Goal: Task Accomplishment & Management: Manage account settings

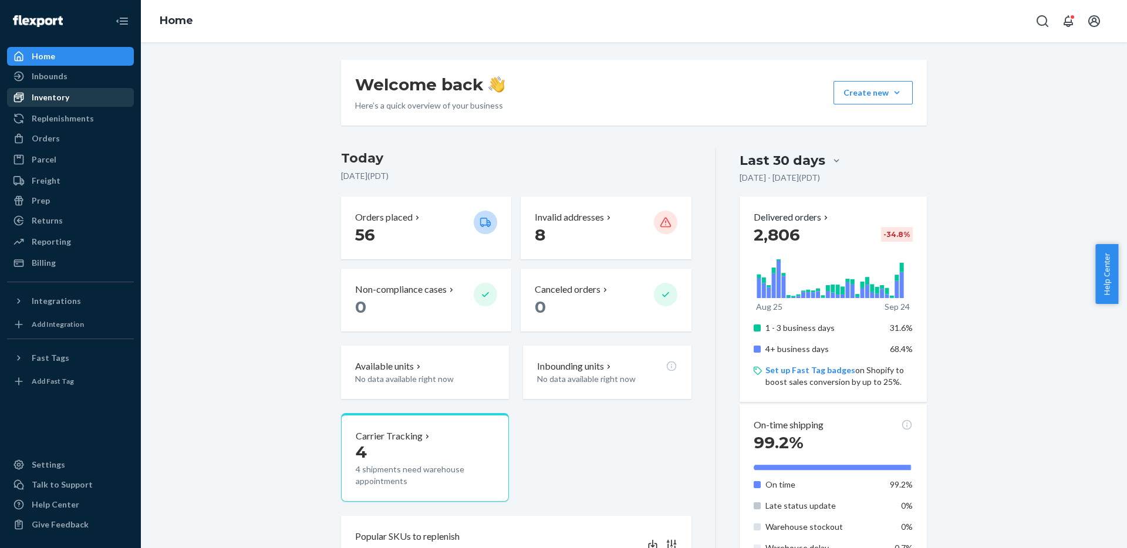
click at [81, 88] on link "Inventory" at bounding box center [70, 97] width 127 height 19
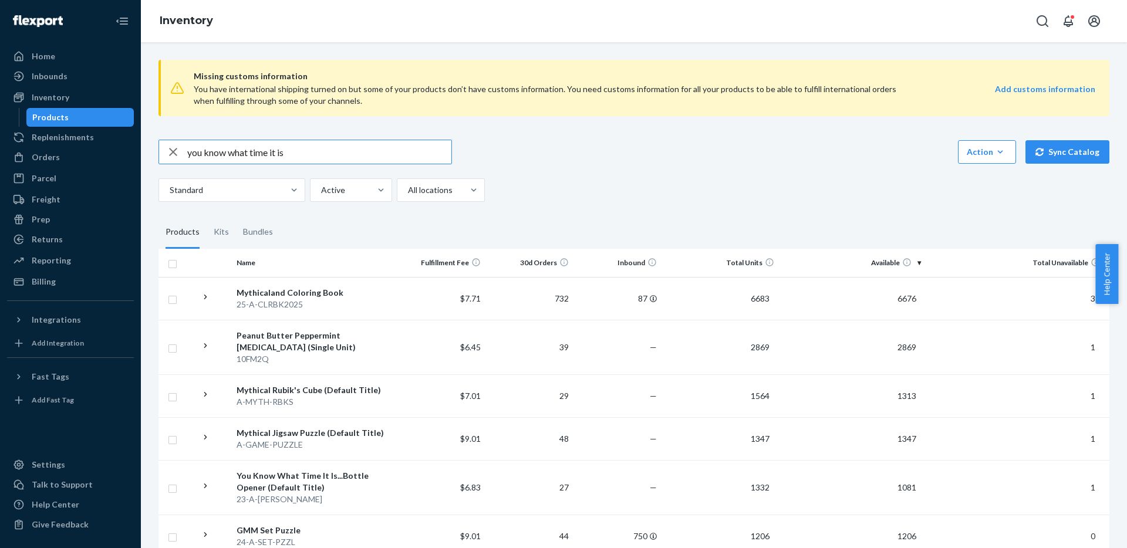
type input "you know what time it is"
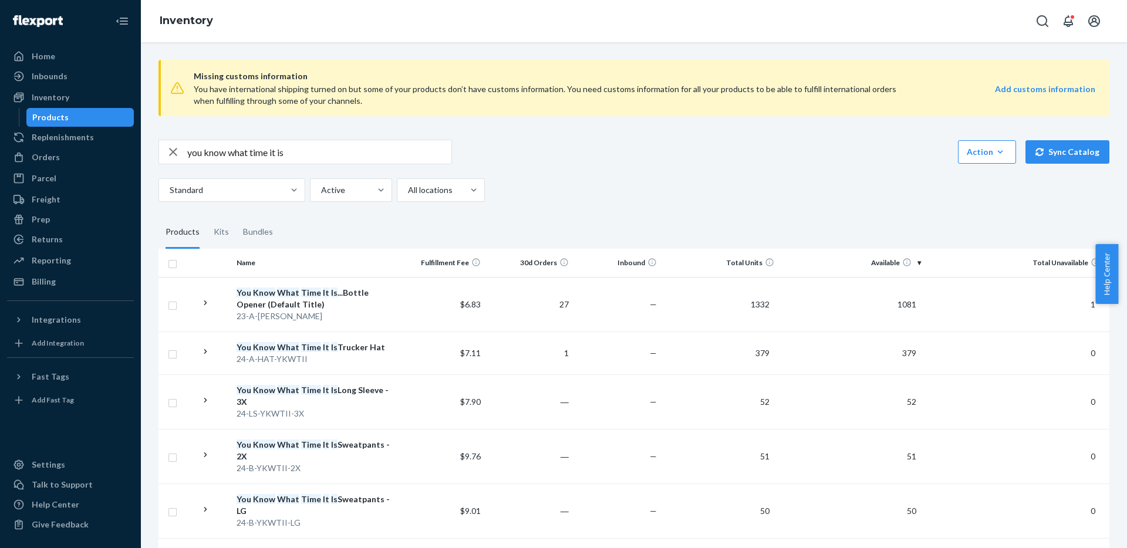
click at [376, 148] on input "you know what time it is" at bounding box center [319, 151] width 264 height 23
click at [629, 156] on div "Action Create product Create kit or bundle Bulk create products Bulk update pro…" at bounding box center [633, 152] width 951 height 25
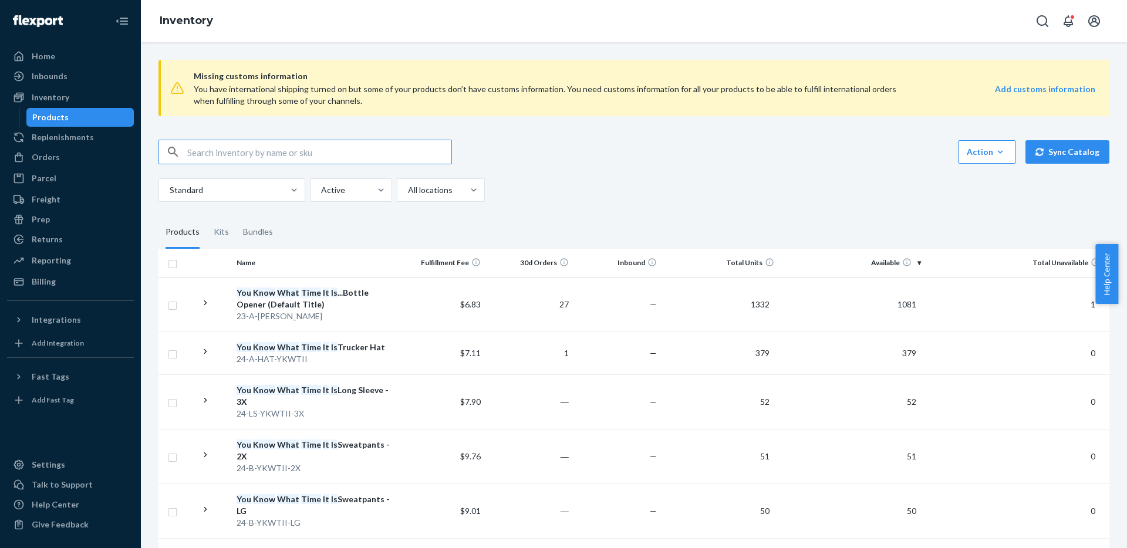
click at [277, 156] on input "text" at bounding box center [319, 151] width 264 height 23
type input "bonfire hoodie"
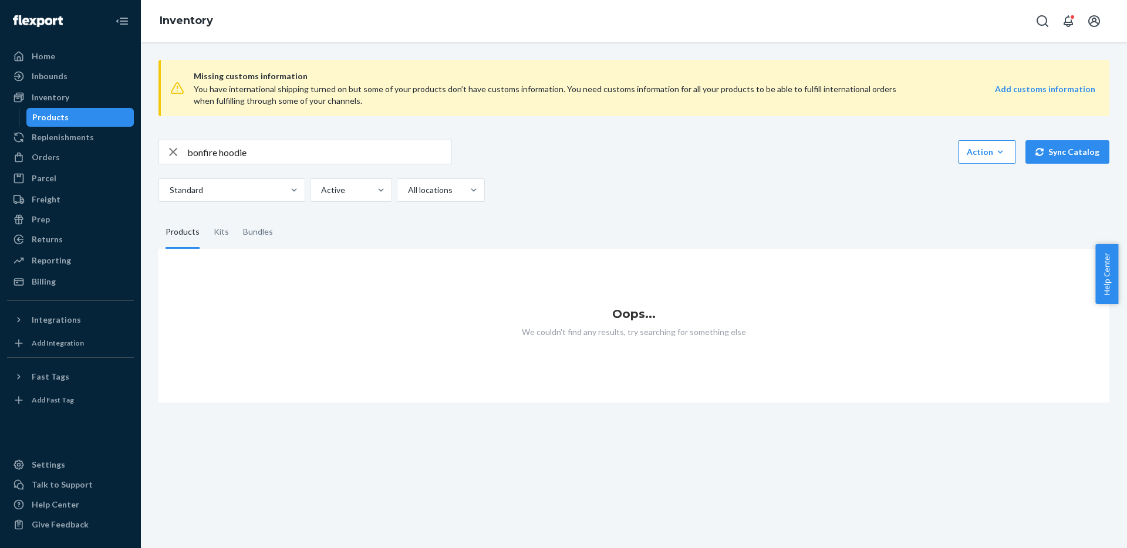
click at [254, 154] on input "bonfire hoodie" at bounding box center [319, 151] width 264 height 23
paste input "25-H-YKWTII-GLOW-"
type input "25-H-YKWTII-GLOW-"
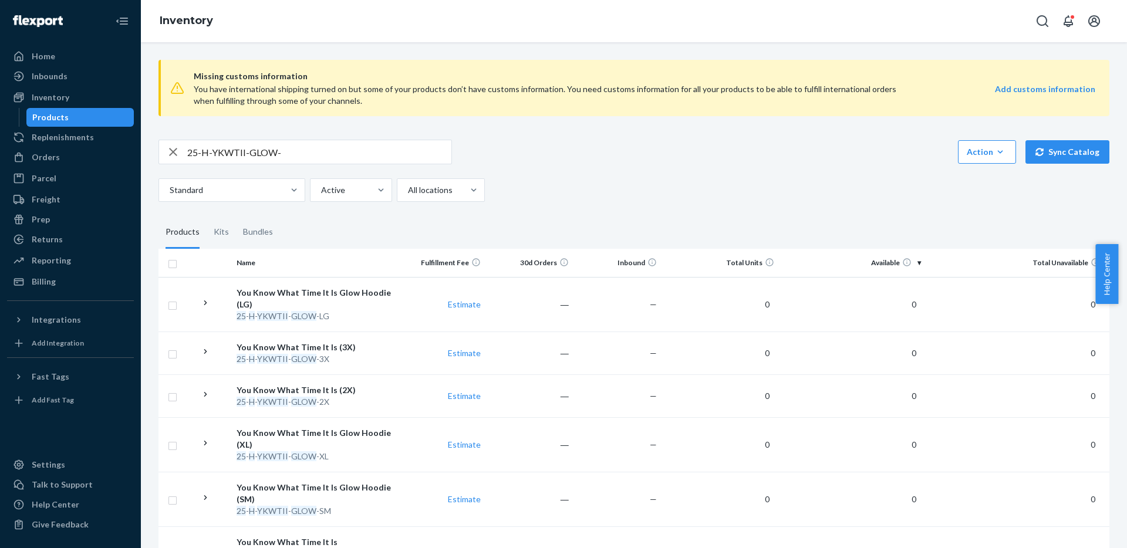
scroll to position [106, 0]
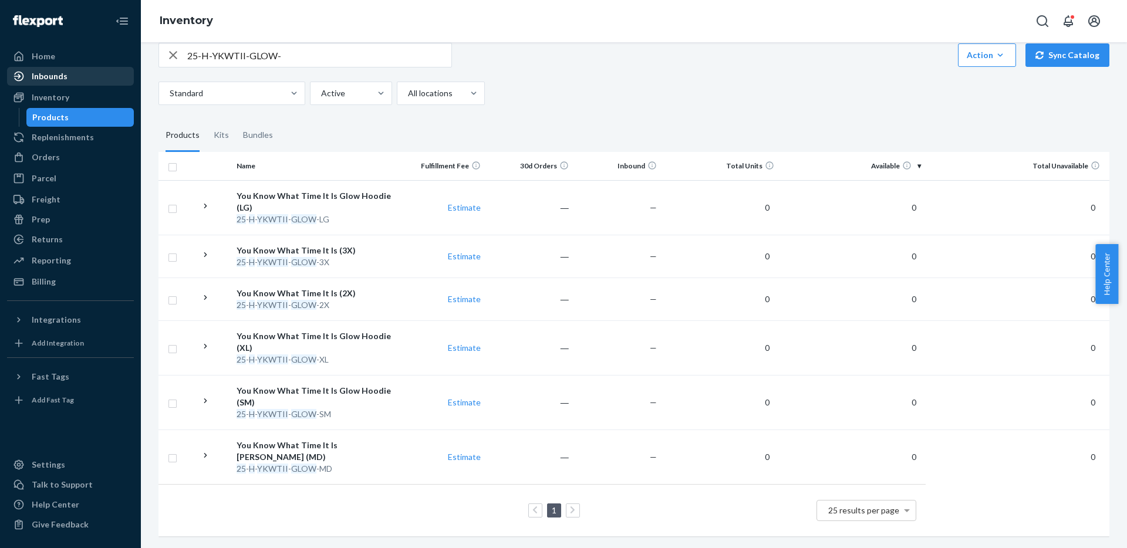
click at [104, 83] on div "Inbounds" at bounding box center [70, 76] width 124 height 16
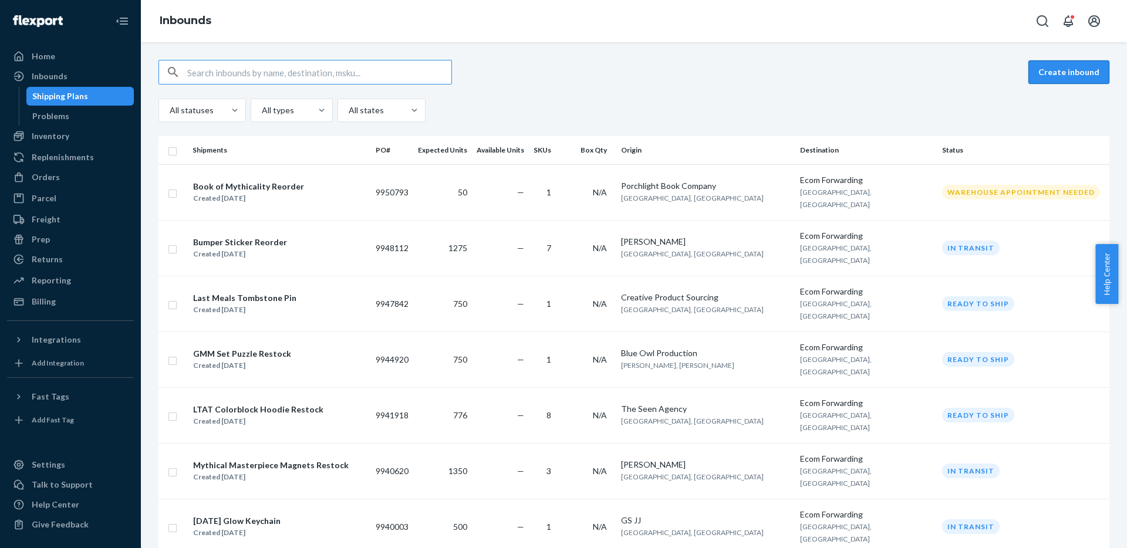
click at [1081, 75] on button "Create inbound" at bounding box center [1068, 71] width 81 height 23
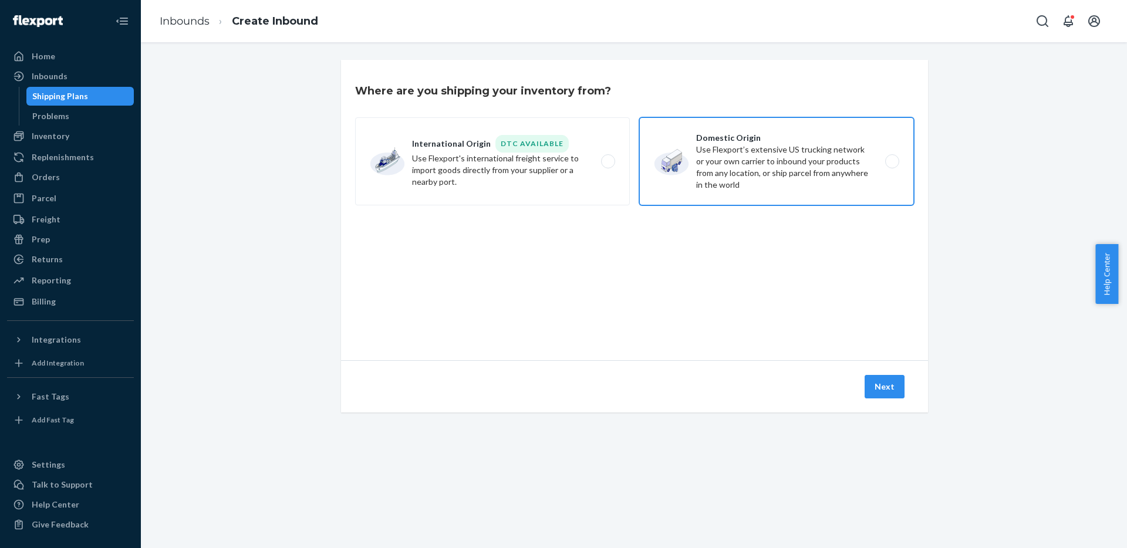
click at [744, 170] on label "Domestic Origin Use Flexport’s extensive US trucking network or your own carrie…" at bounding box center [776, 161] width 275 height 88
click at [891, 166] on input "Domestic Origin Use Flexport’s extensive US trucking network or your own carrie…" at bounding box center [895, 162] width 8 height 8
radio input "true"
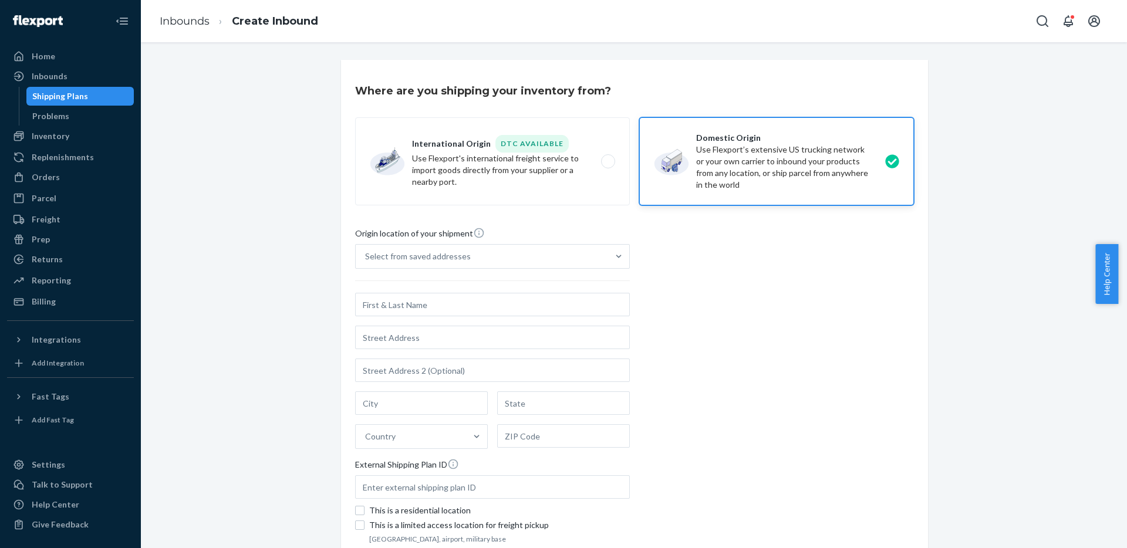
click at [389, 306] on input "text" at bounding box center [492, 304] width 275 height 23
click at [421, 257] on div "Select from saved addresses" at bounding box center [418, 257] width 106 height 12
click at [366, 257] on input "Select from saved addresses" at bounding box center [365, 257] width 1 height 12
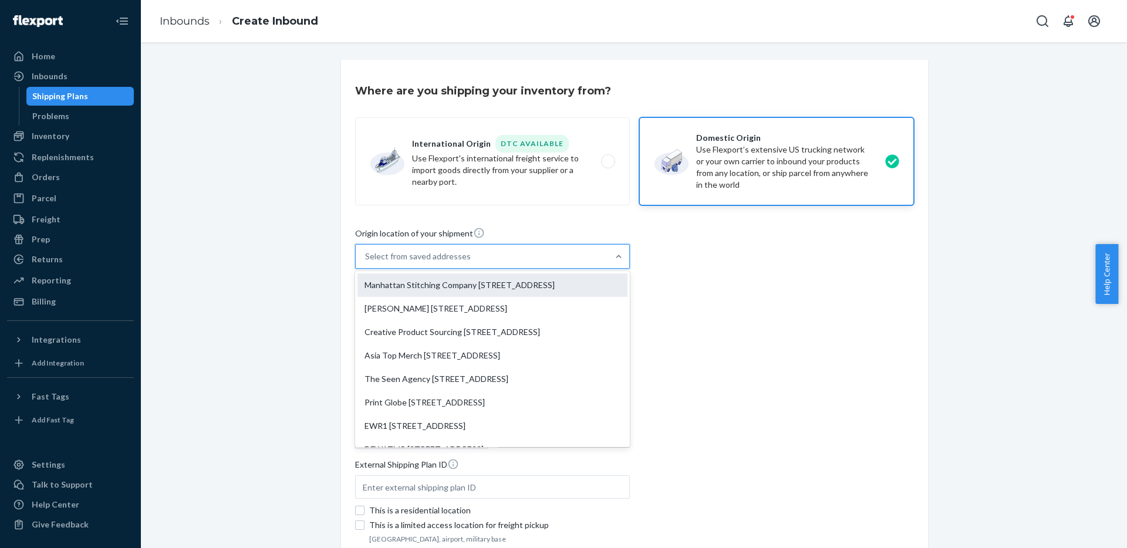
click at [420, 290] on div "Manhattan Stitching Company [STREET_ADDRESS]" at bounding box center [492, 284] width 270 height 23
click at [366, 262] on input "option Manhattan Stitching Company [STREET_ADDRESS] focused, 1 of 10. 10 result…" at bounding box center [365, 257] width 1 height 12
type input "Manhattan Stitching Company"
type input "Suite E"
type input "[GEOGRAPHIC_DATA]"
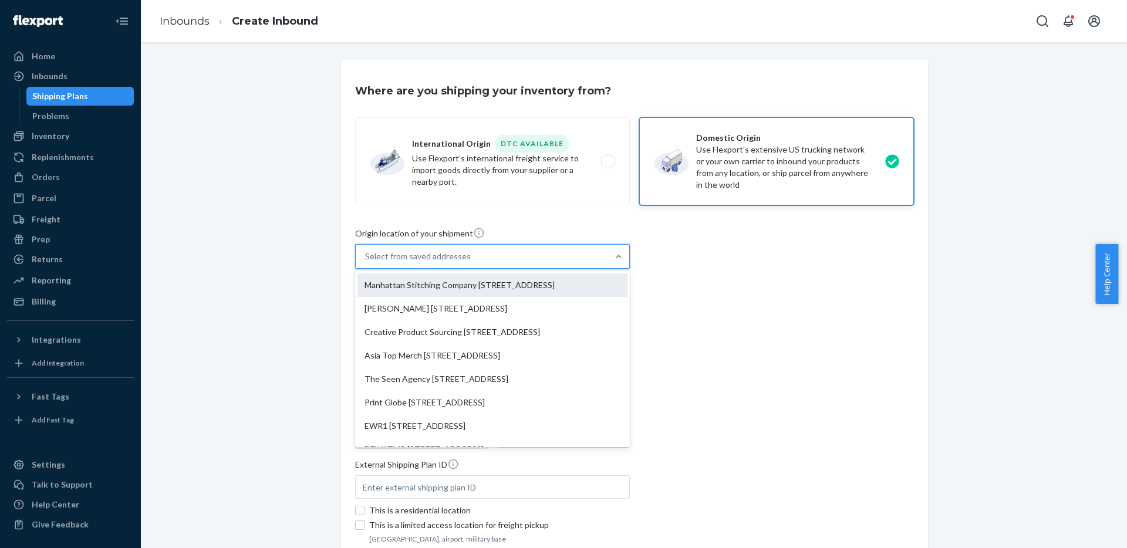
type input "CA"
type input "90621"
type input "[STREET_ADDRESS]"
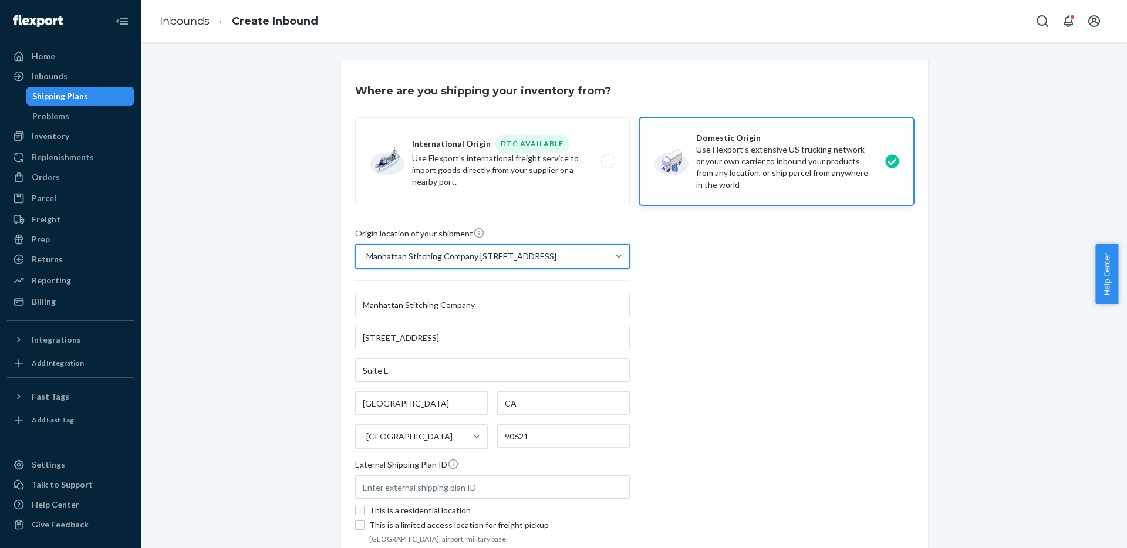
click at [944, 288] on div "Where are you shipping your inventory from? International Origin DTC Available …" at bounding box center [634, 355] width 968 height 591
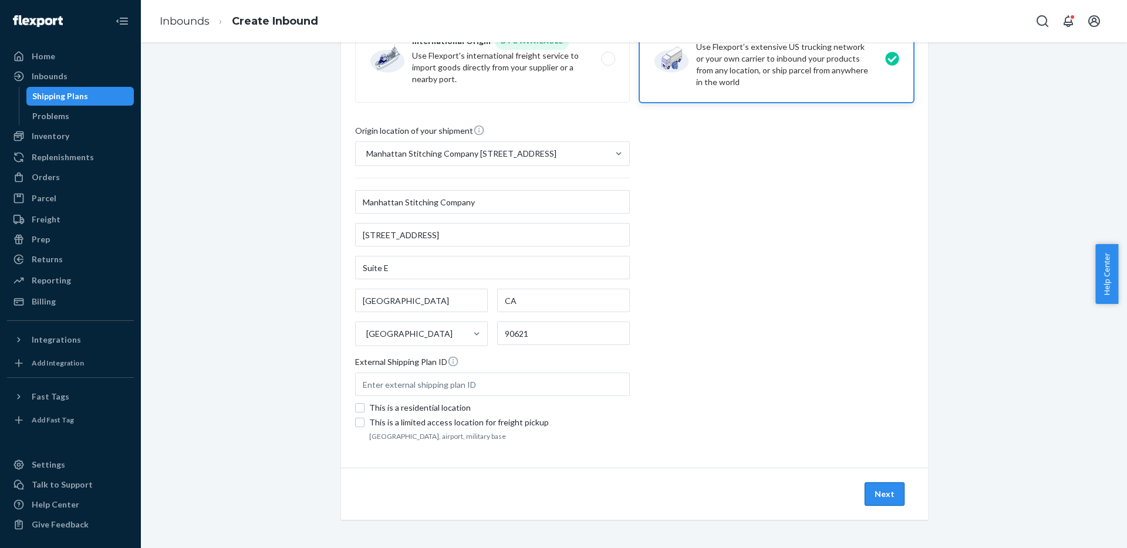
click at [884, 499] on button "Next" at bounding box center [884, 493] width 40 height 23
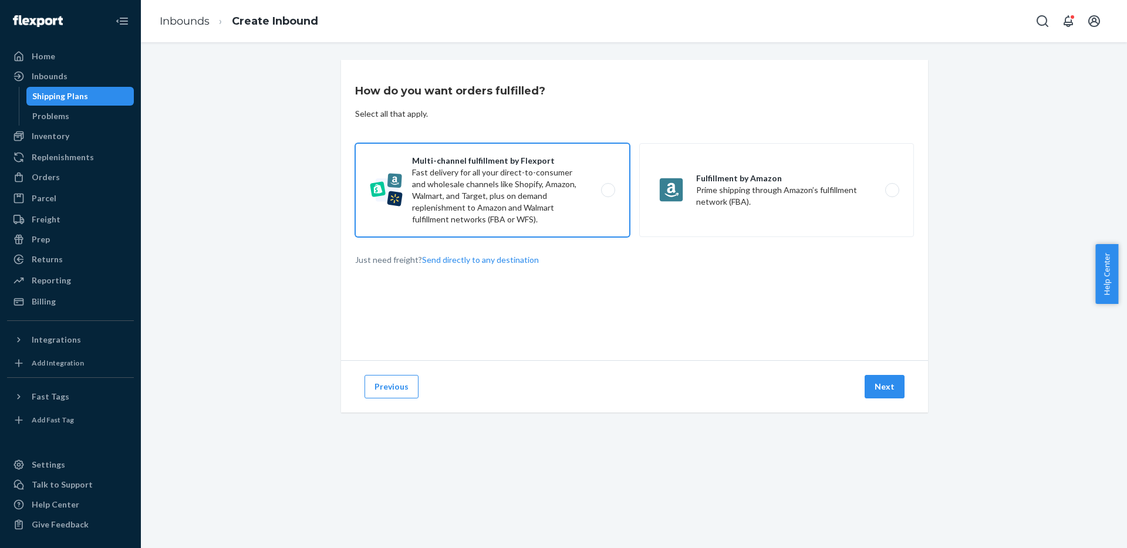
click at [482, 206] on label "Multi-channel fulfillment by Flexport Fast delivery for all your direct-to-cons…" at bounding box center [492, 190] width 275 height 94
click at [607, 194] on input "Multi-channel fulfillment by Flexport Fast delivery for all your direct-to-cons…" at bounding box center [611, 191] width 8 height 8
radio input "true"
click at [866, 387] on button "Next" at bounding box center [884, 386] width 40 height 23
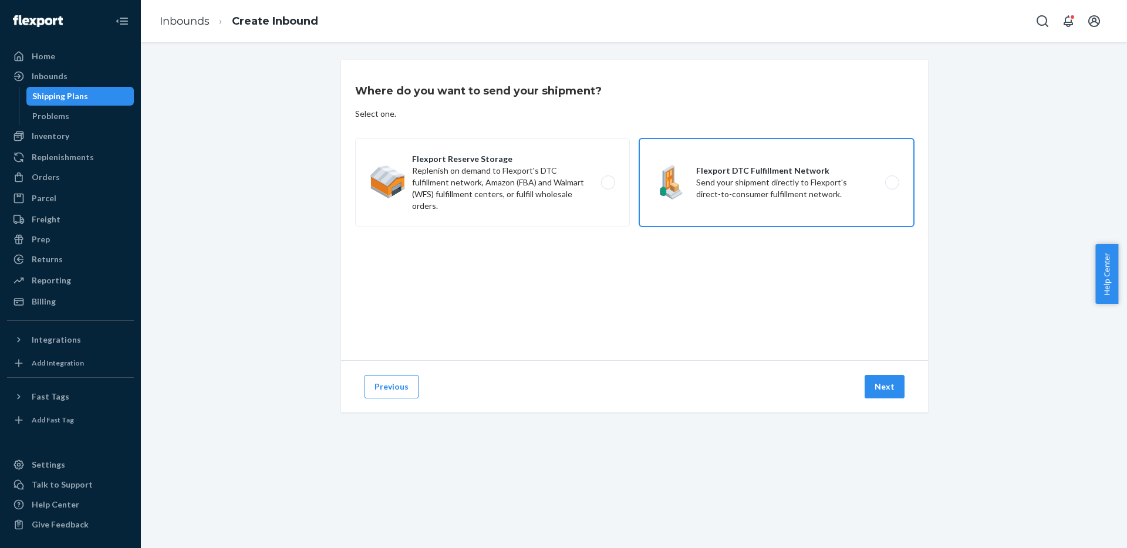
click at [735, 184] on label "Flexport DTC Fulfillment Network Send your shipment directly to Flexport's dire…" at bounding box center [776, 183] width 275 height 88
click at [891, 184] on input "Flexport DTC Fulfillment Network Send your shipment directly to Flexport's dire…" at bounding box center [895, 183] width 8 height 8
radio input "true"
click at [894, 388] on button "Next" at bounding box center [884, 386] width 40 height 23
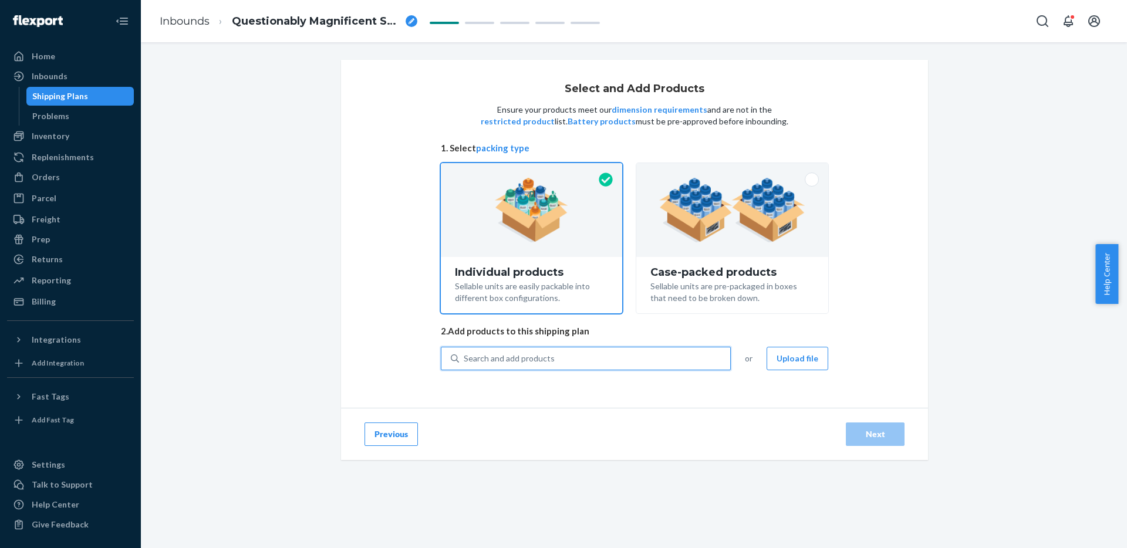
click at [600, 360] on div "Search and add products" at bounding box center [594, 358] width 271 height 21
click at [465, 360] on input "0 results available. Use Up and Down to choose options, press Enter to select t…" at bounding box center [464, 359] width 1 height 12
paste input "25-H-YKWTII-GLOW-"
type input "25-H-YKWTII-GLOW-"
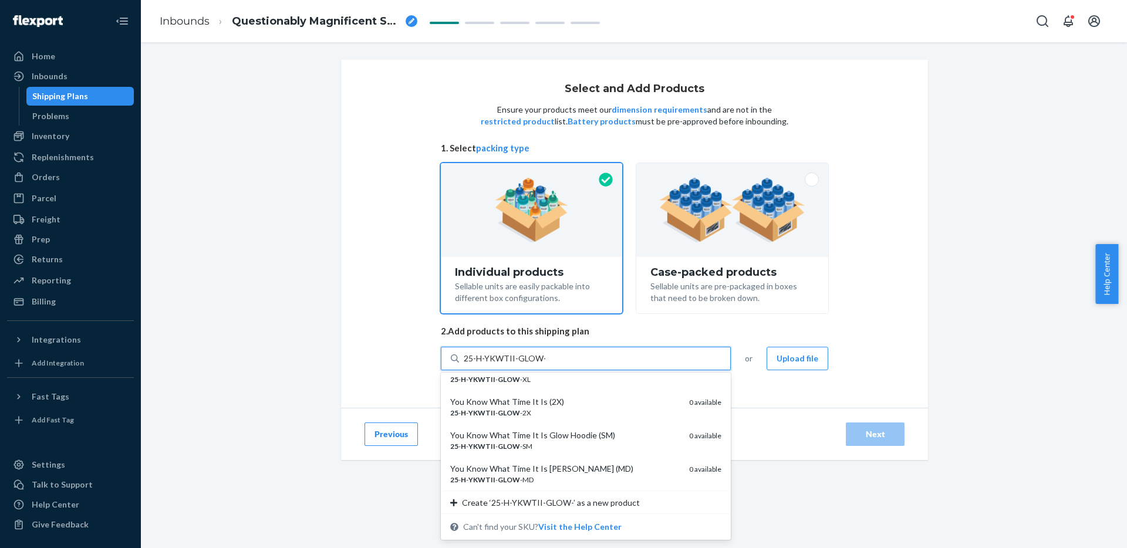
scroll to position [89, 0]
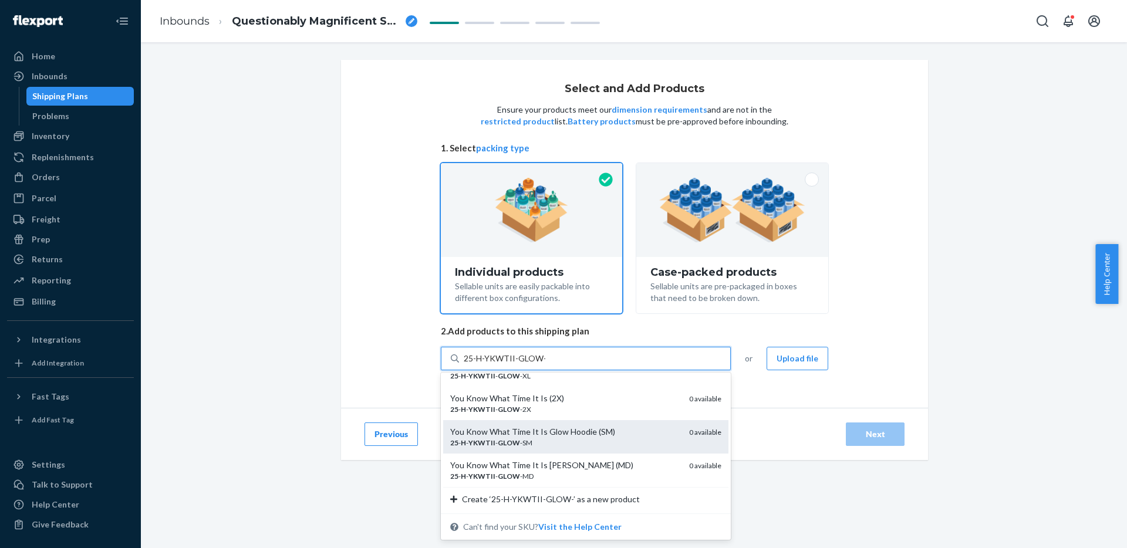
click at [564, 433] on div "You Know What Time It Is Glow Hoodie (SM)" at bounding box center [564, 432] width 229 height 12
click at [545, 364] on input "25-H-YKWTII-GLOW-" at bounding box center [505, 359] width 82 height 12
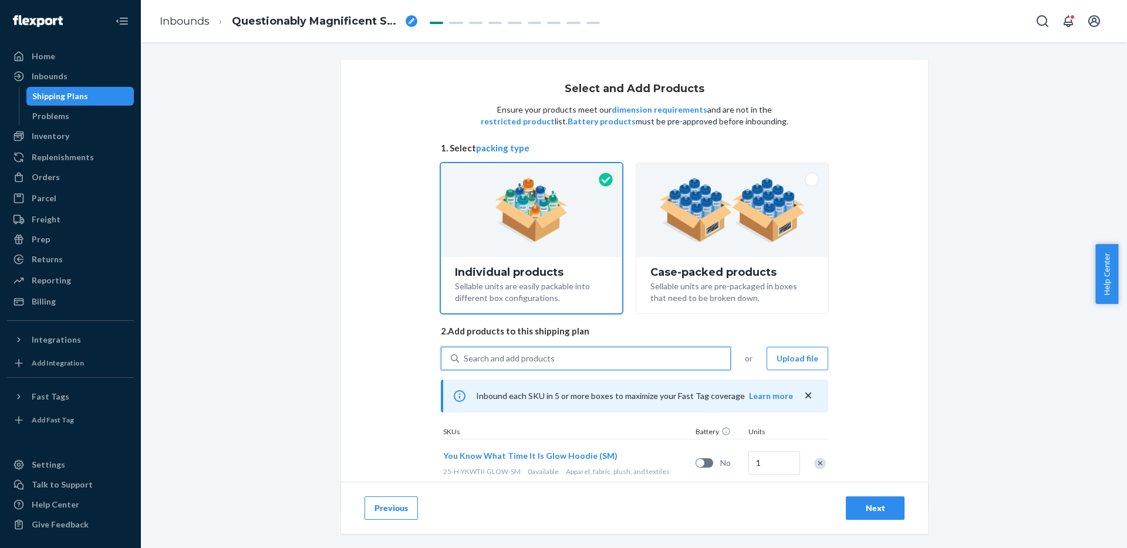
paste input "25-H-YKWTII-GLOW-"
type input "25-H-YKWTII-GLOW-"
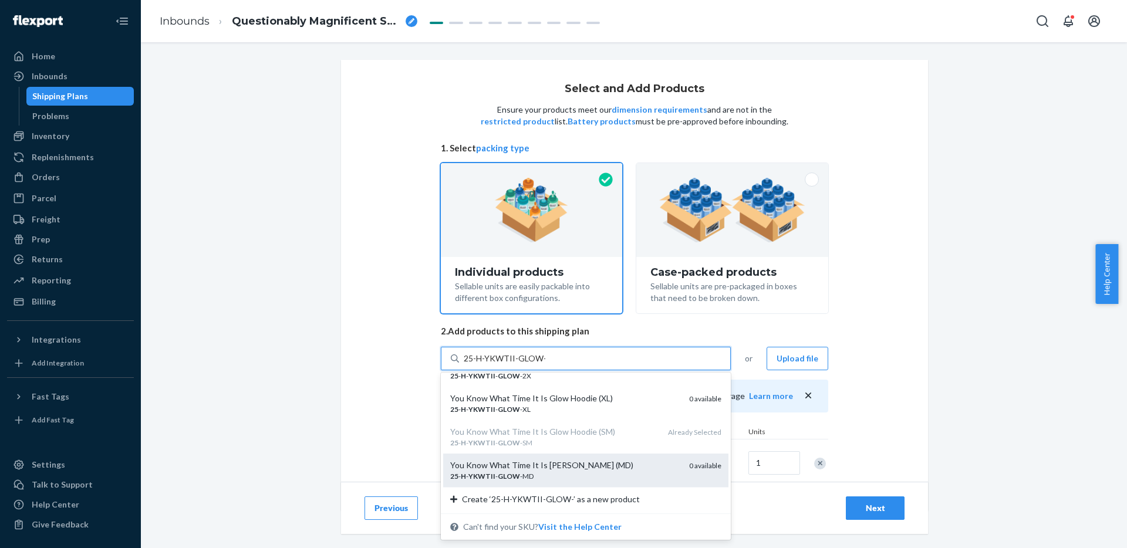
click at [584, 477] on div "25 - H - YKWTII - GLOW -MD" at bounding box center [564, 476] width 229 height 10
click at [545, 364] on input "25-H-YKWTII-GLOW-" at bounding box center [505, 359] width 82 height 12
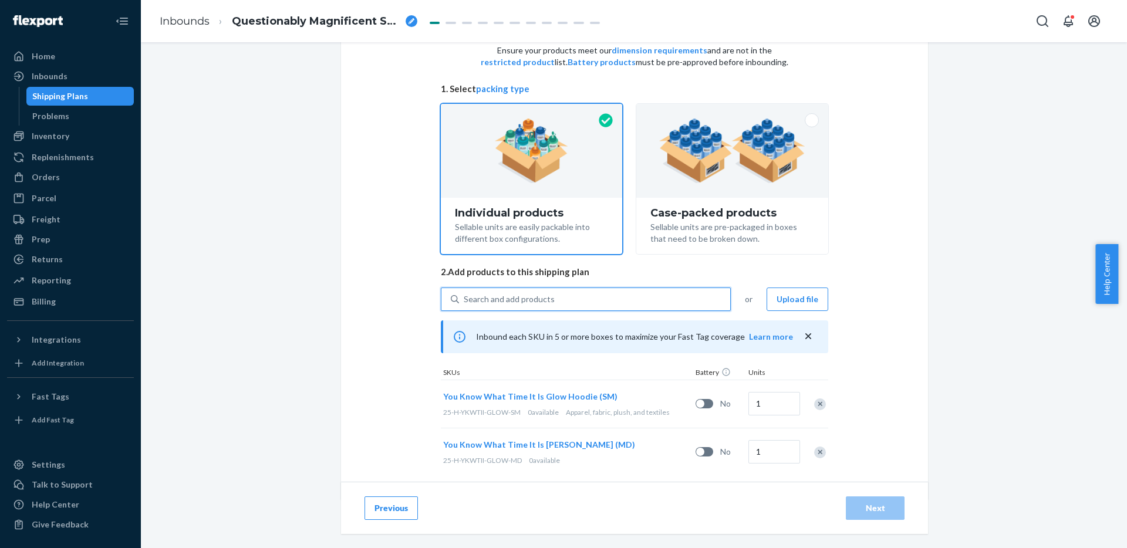
scroll to position [77, 0]
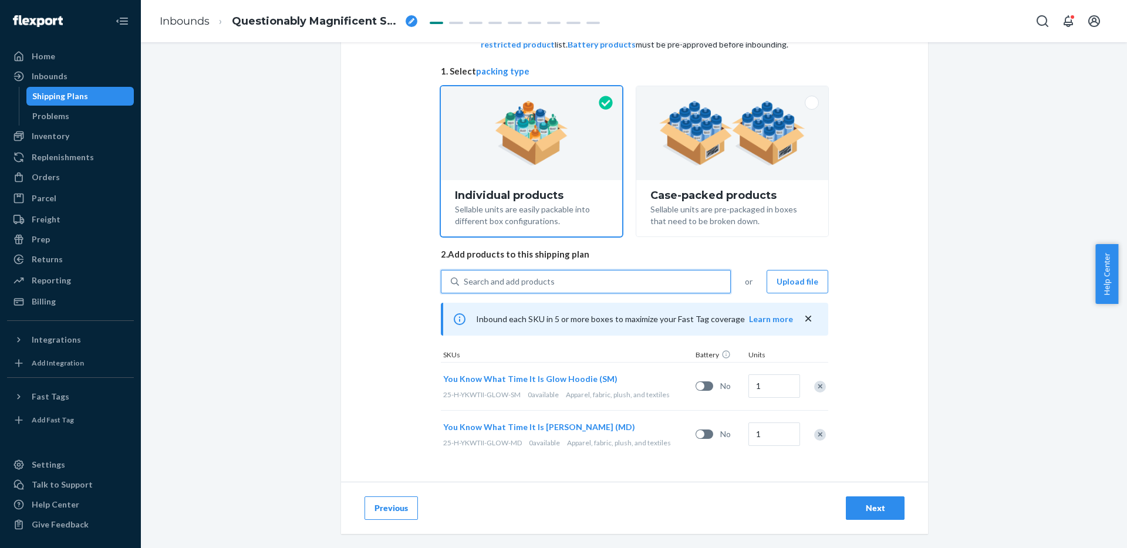
click at [581, 281] on div "Search and add products" at bounding box center [594, 281] width 271 height 21
click at [465, 281] on input "0 results available. Select is focused ,type to refine list, press Down to open…" at bounding box center [464, 282] width 1 height 12
paste input "25-H-YKWTII-GLOW-"
type input "25-H-YKWTII-GLOW-"
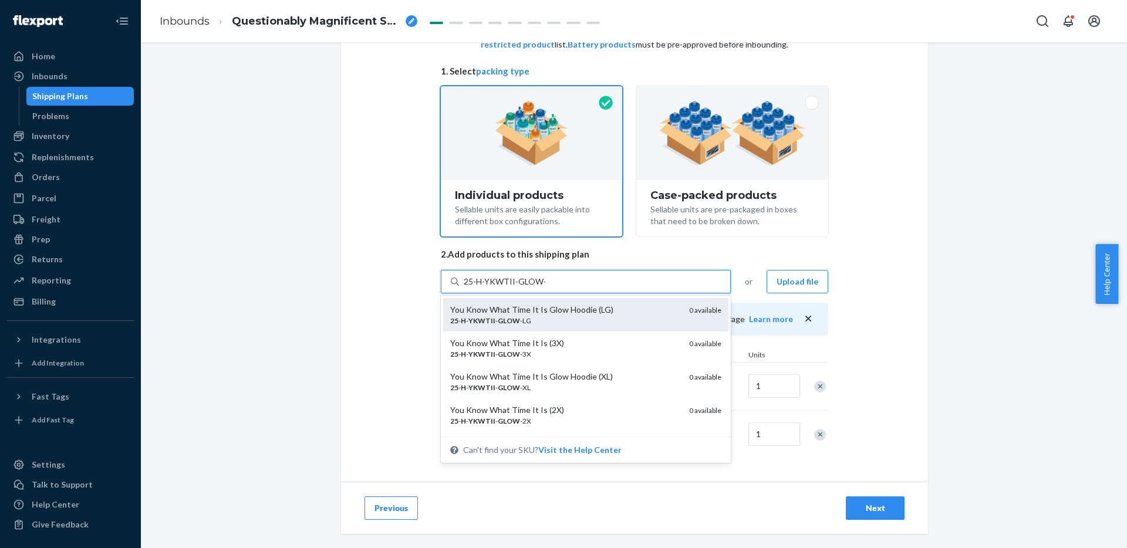
click at [600, 306] on div "You Know What Time It Is Glow Hoodie (LG)" at bounding box center [564, 310] width 229 height 12
click at [545, 288] on input "25-H-YKWTII-GLOW-" at bounding box center [505, 282] width 82 height 12
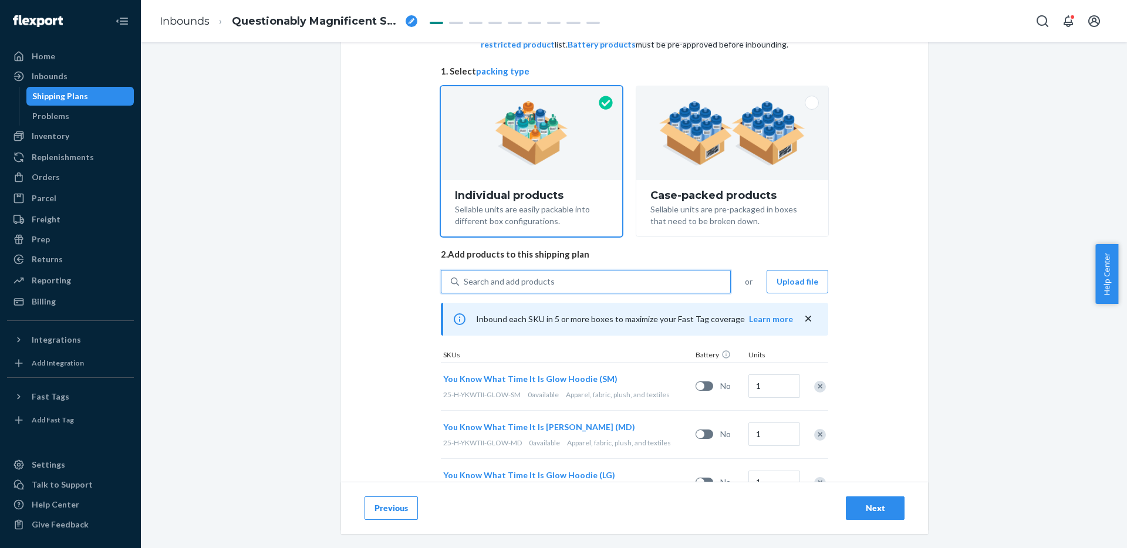
click at [574, 282] on div "Search and add products" at bounding box center [594, 281] width 271 height 21
click at [465, 282] on input "0 results available. Select is focused ,type to refine list, press Down to open…" at bounding box center [464, 282] width 1 height 12
paste input "25-H-YKWTII-GLOW-"
type input "25-H-YKWTII-GLOW-"
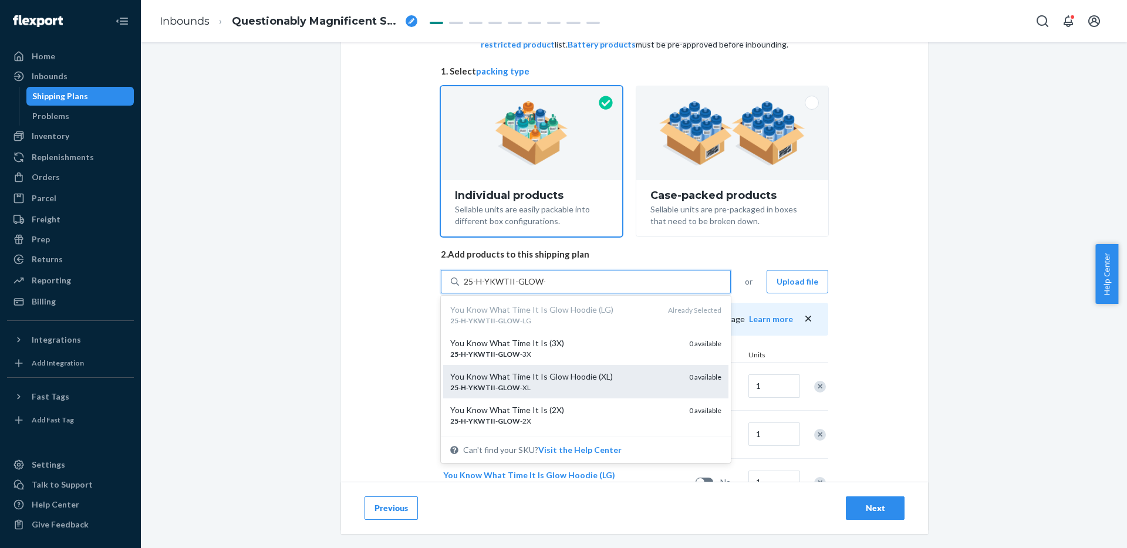
click at [609, 387] on div "25 - H - YKWTII - GLOW -XL" at bounding box center [564, 388] width 229 height 10
click at [545, 288] on input "25-H-YKWTII-GLOW-" at bounding box center [505, 282] width 82 height 12
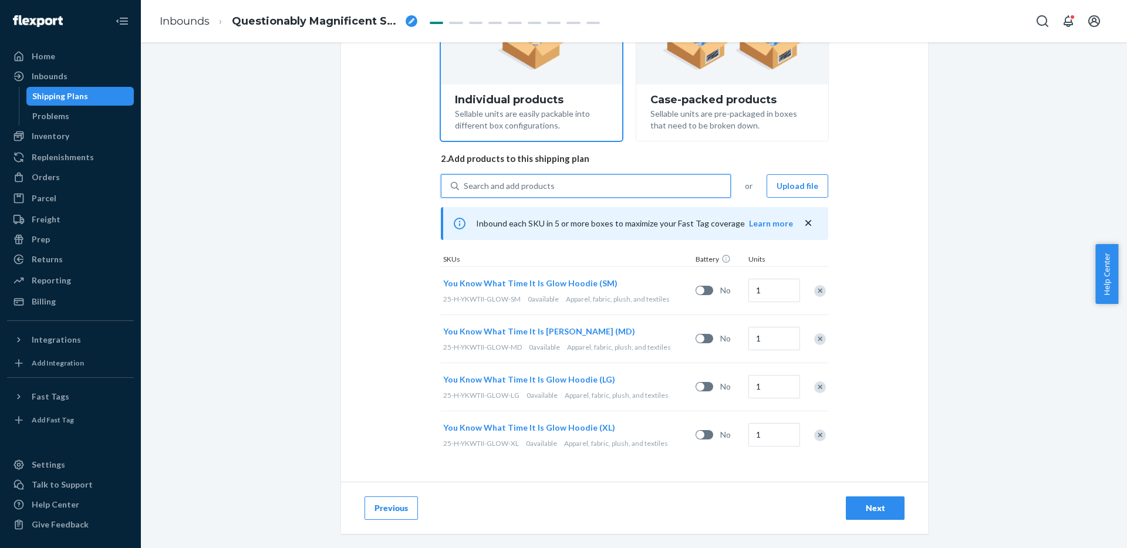
scroll to position [173, 0]
click at [542, 191] on div "Search and add products" at bounding box center [594, 185] width 271 height 21
click at [465, 191] on input "0 results available. Select is focused ,type to refine list, press Down to open…" at bounding box center [464, 186] width 1 height 12
paste input "25-H-YKWTII-GLOW-"
type input "25-H-YKWTII-GLOW-"
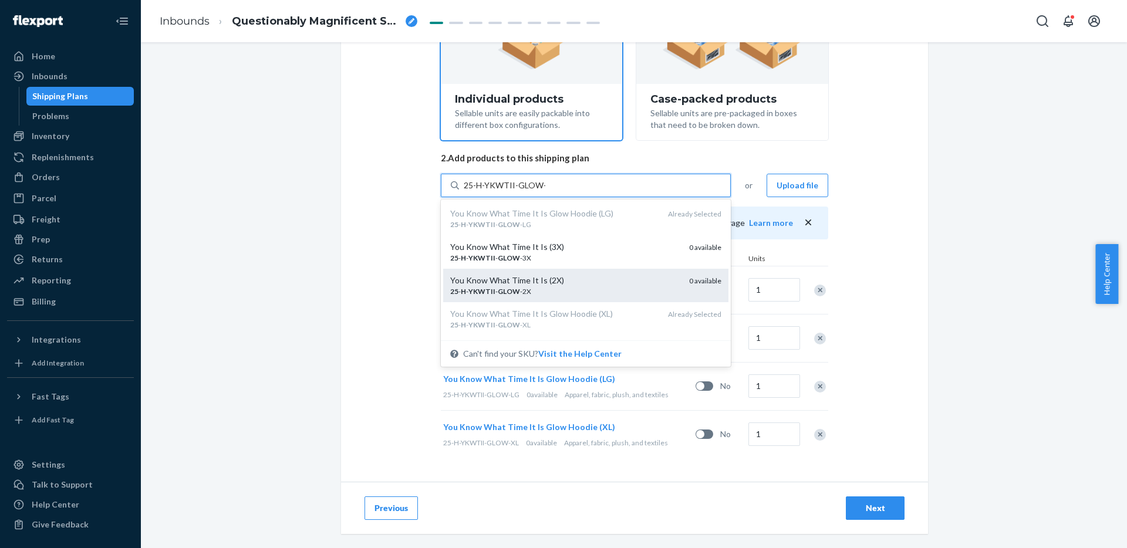
click at [551, 273] on div "You Know What Time It Is (2X) 25 - H - YKWTII - GLOW -2X 0 available" at bounding box center [585, 285] width 285 height 33
click at [545, 191] on input "25-H-YKWTII-GLOW-" at bounding box center [505, 186] width 82 height 12
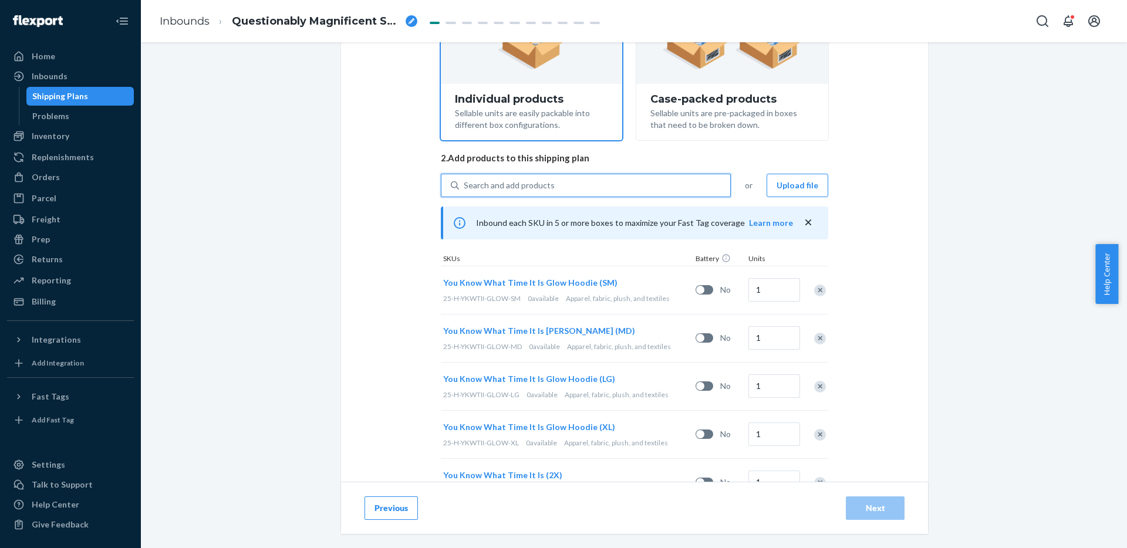
click at [524, 184] on div "Search and add products" at bounding box center [509, 186] width 91 height 12
click at [465, 184] on input "0 results available. Use Up and Down to choose options, press Enter to select t…" at bounding box center [464, 186] width 1 height 12
paste input "25-H-YKWTII-GLOW-"
type input "25-H-YKWTII-GLOW-"
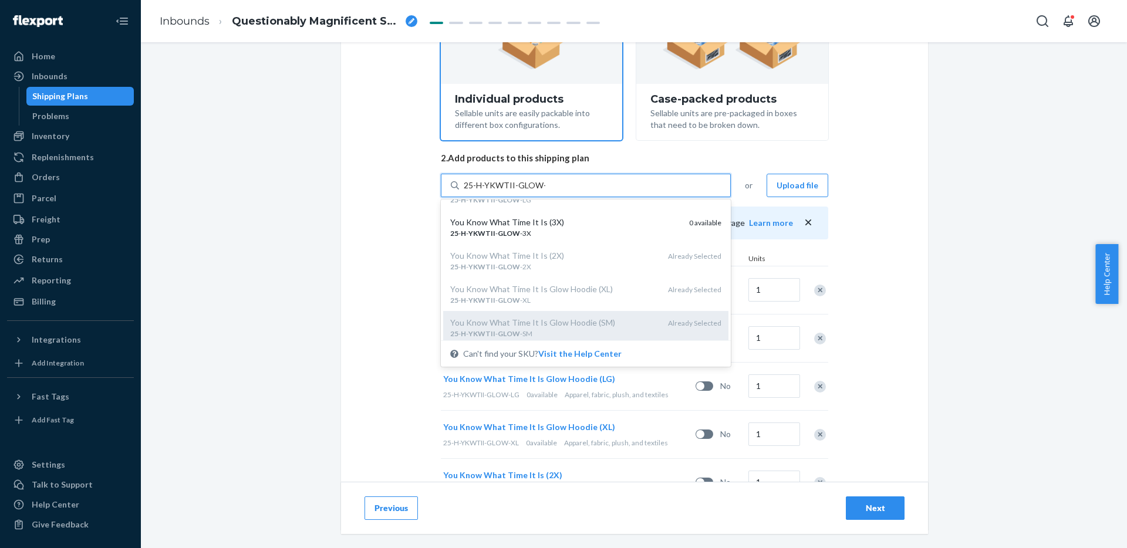
scroll to position [15, 0]
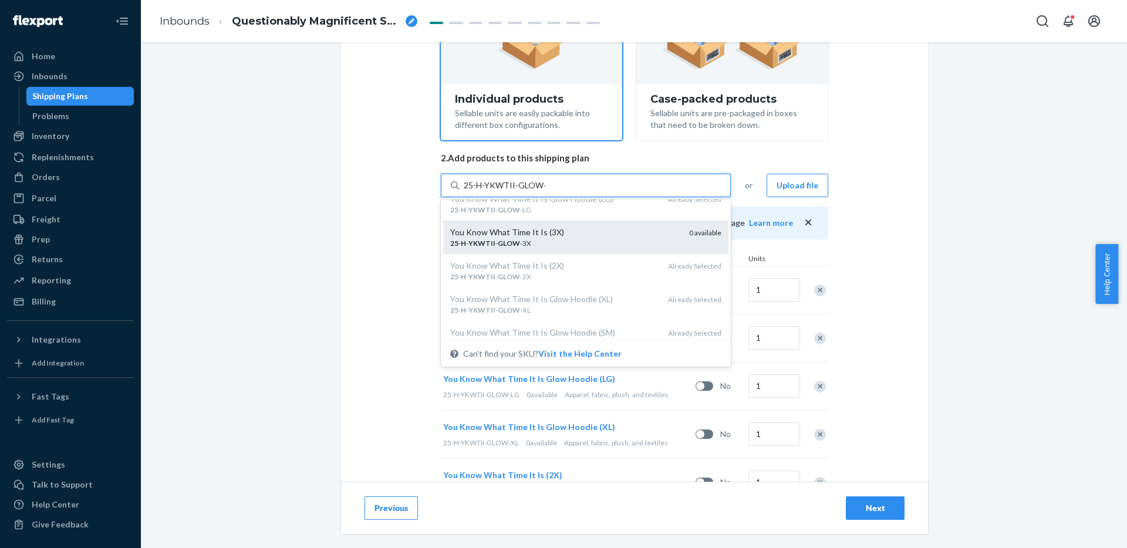
click at [537, 231] on div "You Know What Time It Is (3X)" at bounding box center [564, 233] width 229 height 12
click at [537, 191] on input "25-H-YKWTII-GLOW-" at bounding box center [505, 186] width 82 height 12
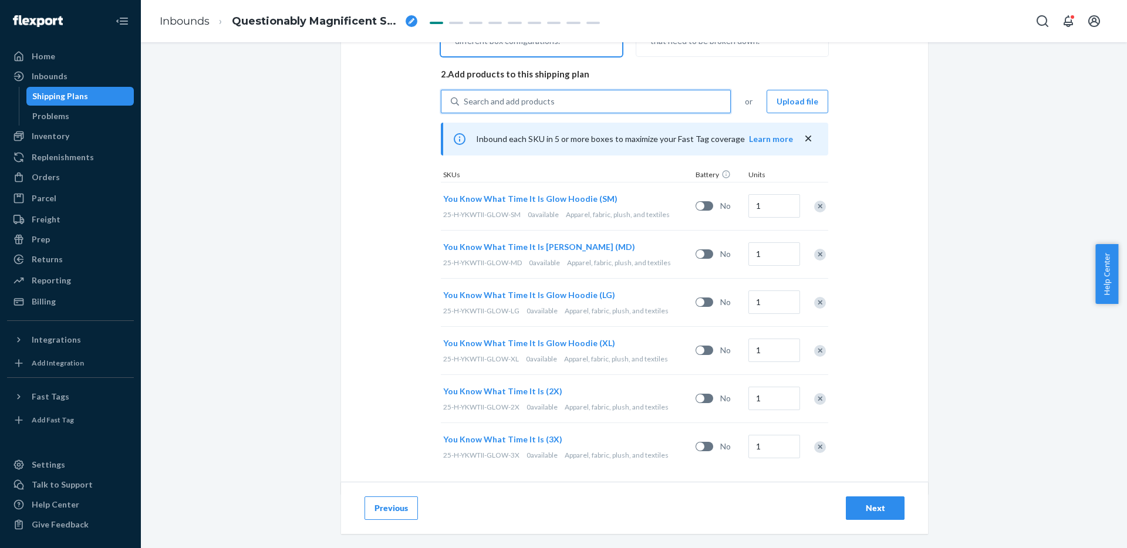
scroll to position [263, 0]
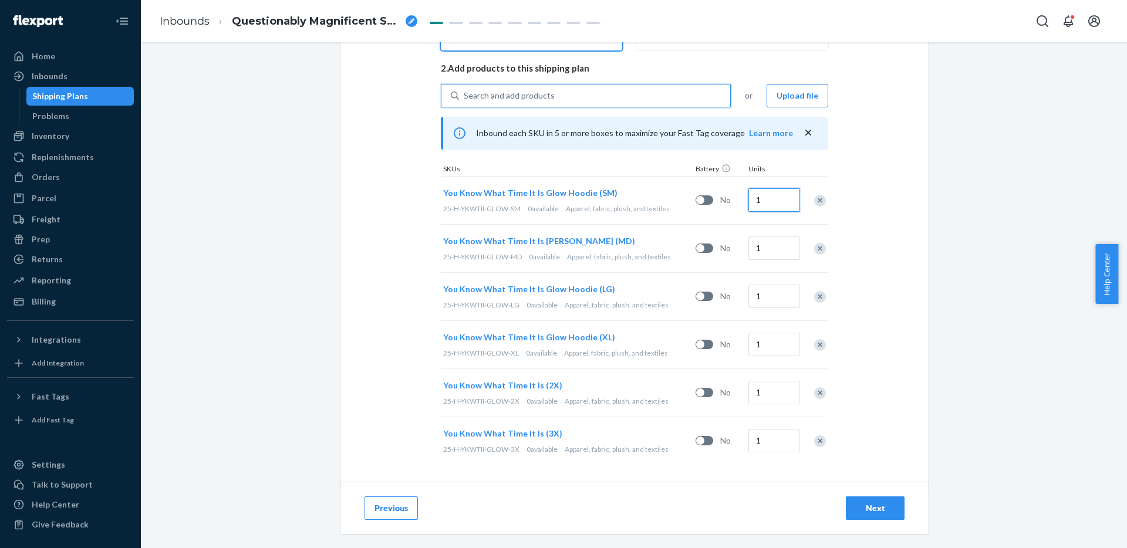
click at [788, 191] on input "1" at bounding box center [774, 199] width 52 height 23
type input "35"
type input "85"
click at [776, 299] on input "1" at bounding box center [774, 296] width 52 height 23
type input "130"
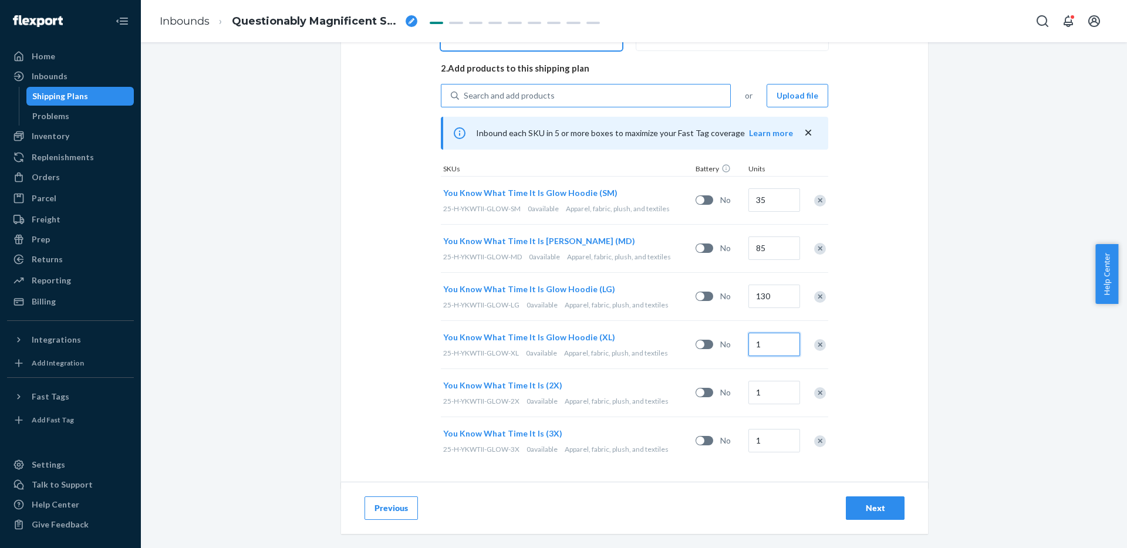
click at [768, 339] on input "1" at bounding box center [774, 344] width 52 height 23
type input "110"
click at [768, 393] on input "1" at bounding box center [774, 392] width 52 height 23
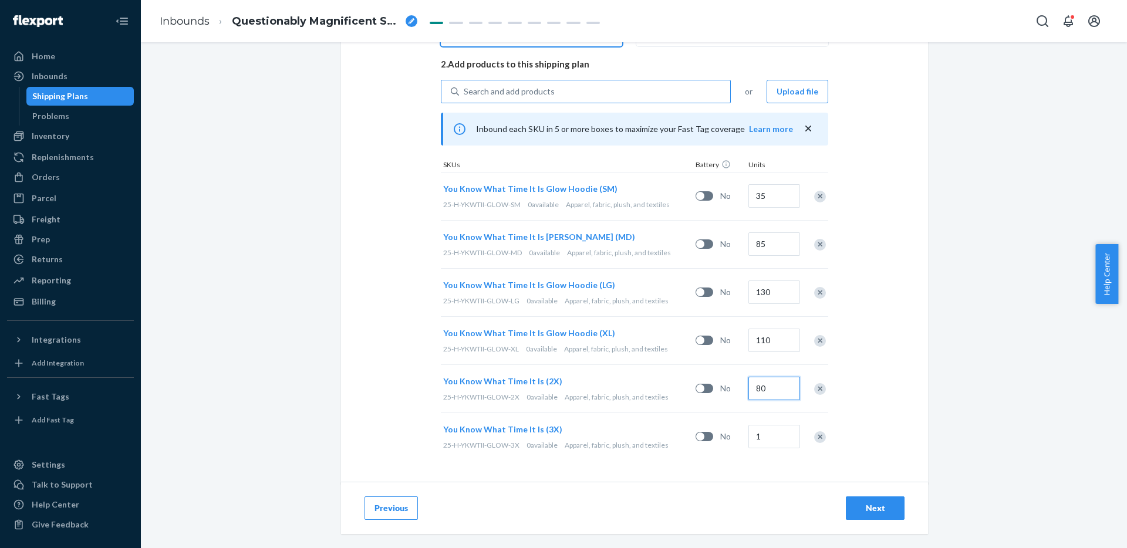
scroll to position [269, 0]
type input "80"
click at [782, 429] on input "1" at bounding box center [774, 434] width 52 height 23
type input "60"
click at [929, 273] on div "Select and Add Products Ensure your products meet our dimension requirements an…" at bounding box center [634, 295] width 986 height 506
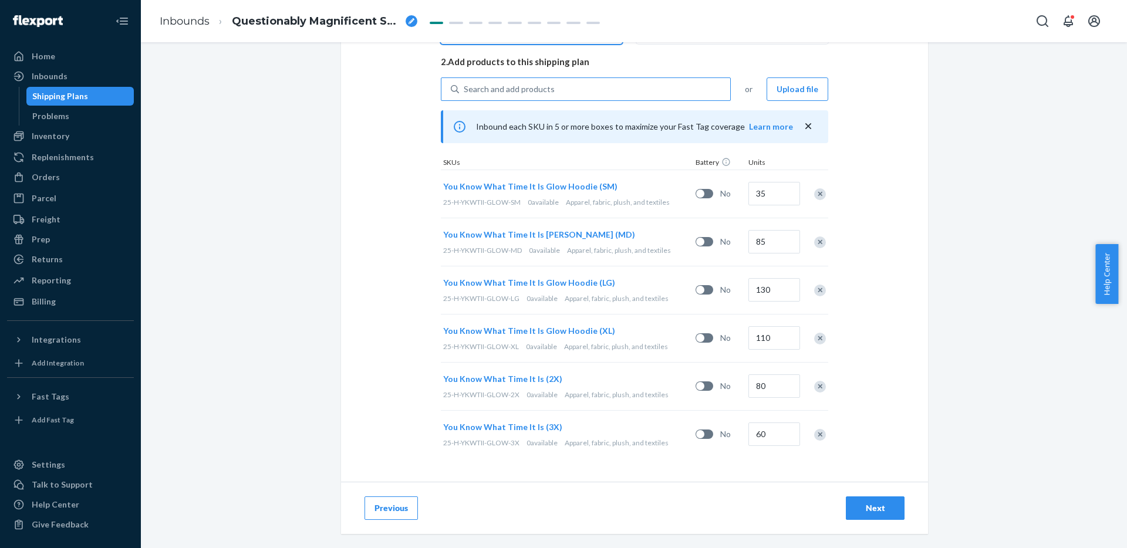
click at [406, 30] on ol "Inbounds Questionably Magnificent Swan" at bounding box center [288, 21] width 276 height 35
click at [411, 26] on div "breadcrumbs" at bounding box center [412, 21] width 12 height 12
click at [326, 19] on input "Questionably Magnificent Swan" at bounding box center [290, 21] width 117 height 19
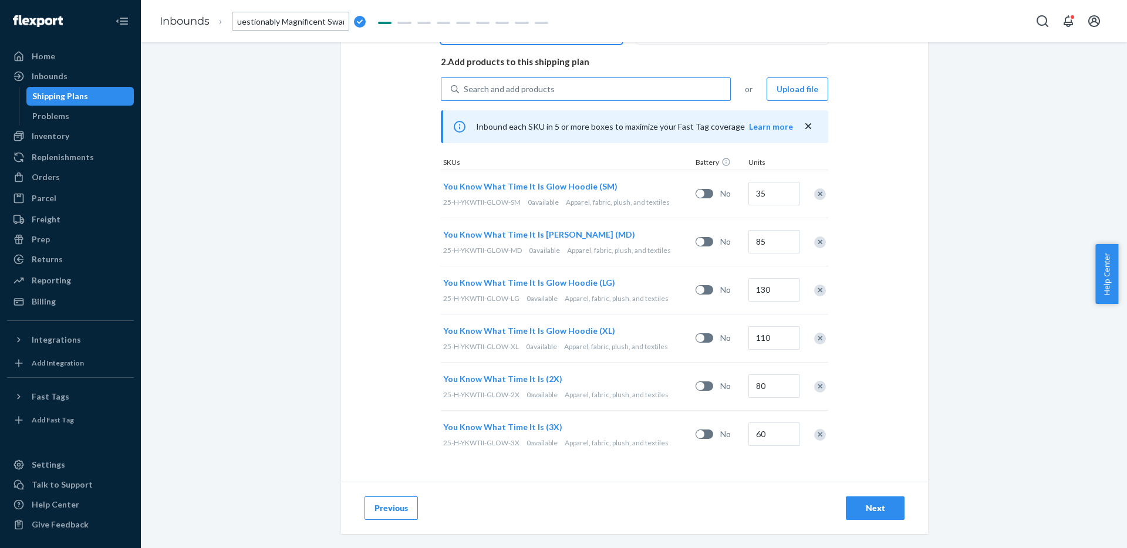
click at [326, 19] on input "Questionably Magnificent Swan" at bounding box center [290, 21] width 117 height 19
type input "[DATE] Hoodie"
click at [412, 222] on div "Select and Add Products Ensure your products meet our dimension requirements an…" at bounding box center [634, 135] width 587 height 691
click at [858, 515] on button "Next" at bounding box center [875, 508] width 59 height 23
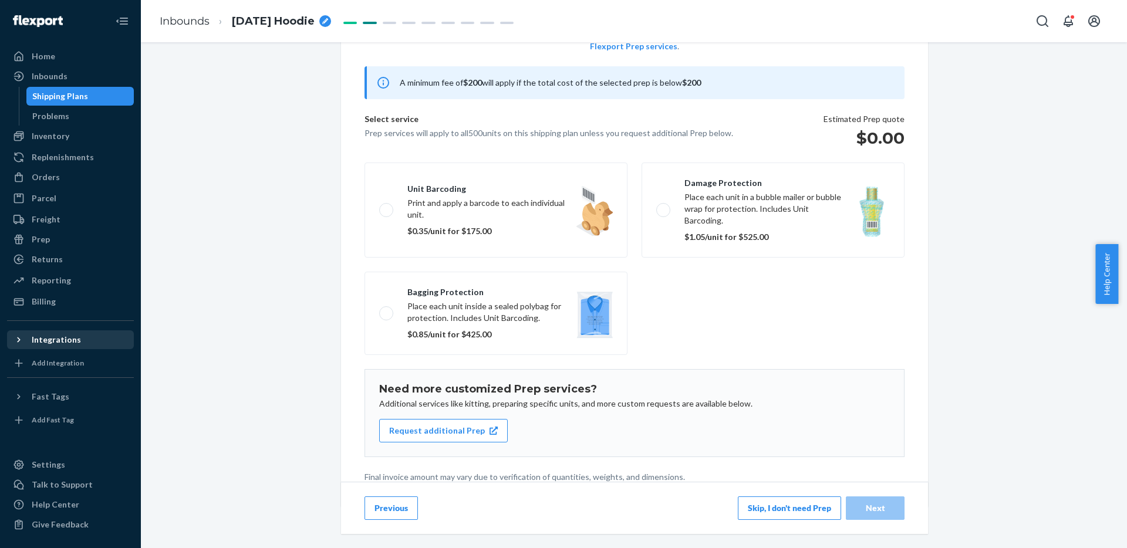
scroll to position [89, 0]
click at [756, 512] on button "Skip, I don't need Prep" at bounding box center [789, 508] width 103 height 23
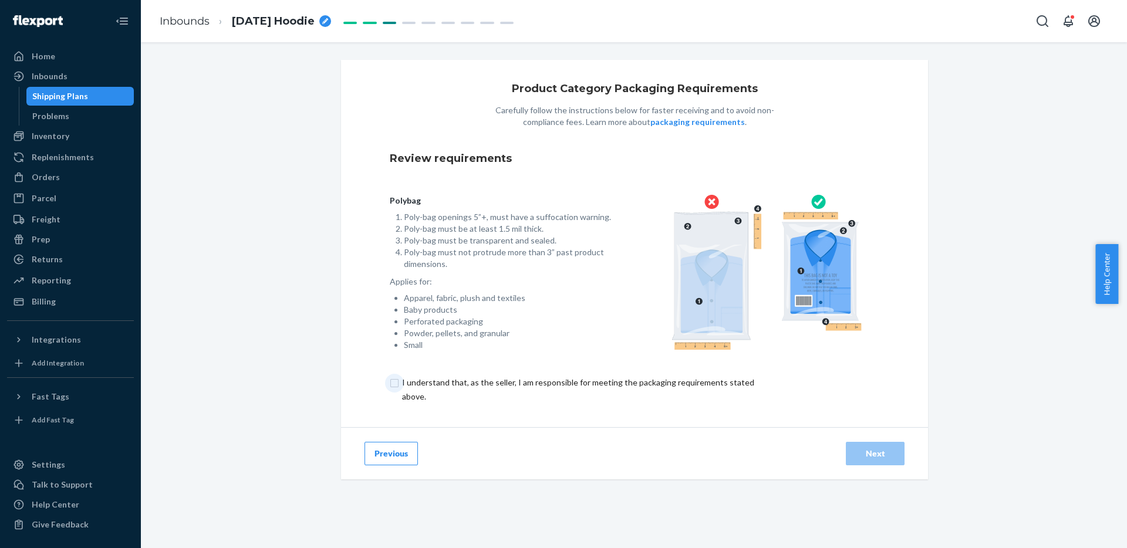
click at [539, 391] on input "checkbox" at bounding box center [585, 390] width 390 height 28
checkbox input "true"
click at [858, 460] on button "Next" at bounding box center [875, 453] width 59 height 23
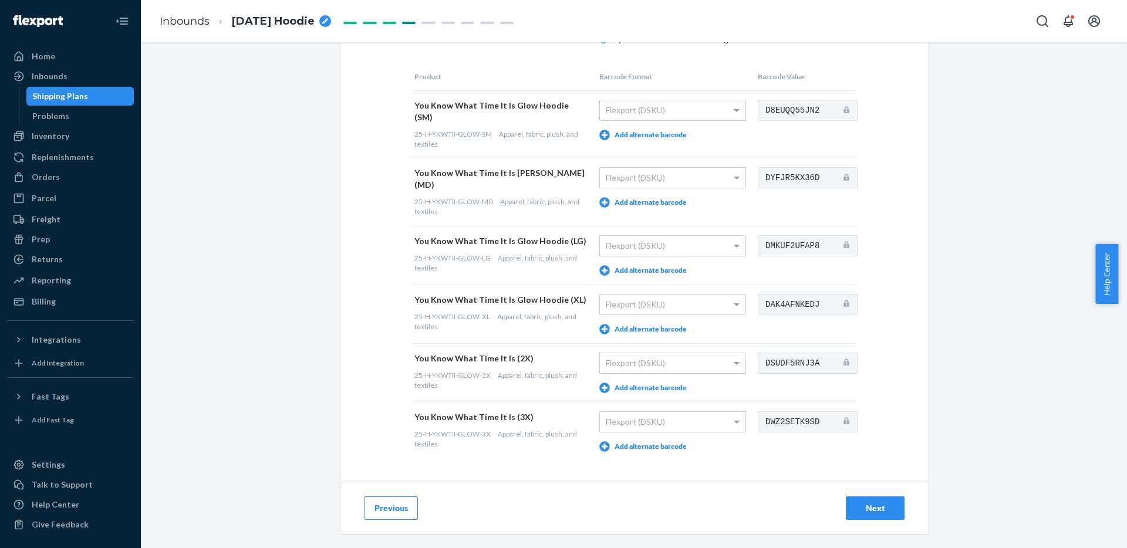
scroll to position [117, 0]
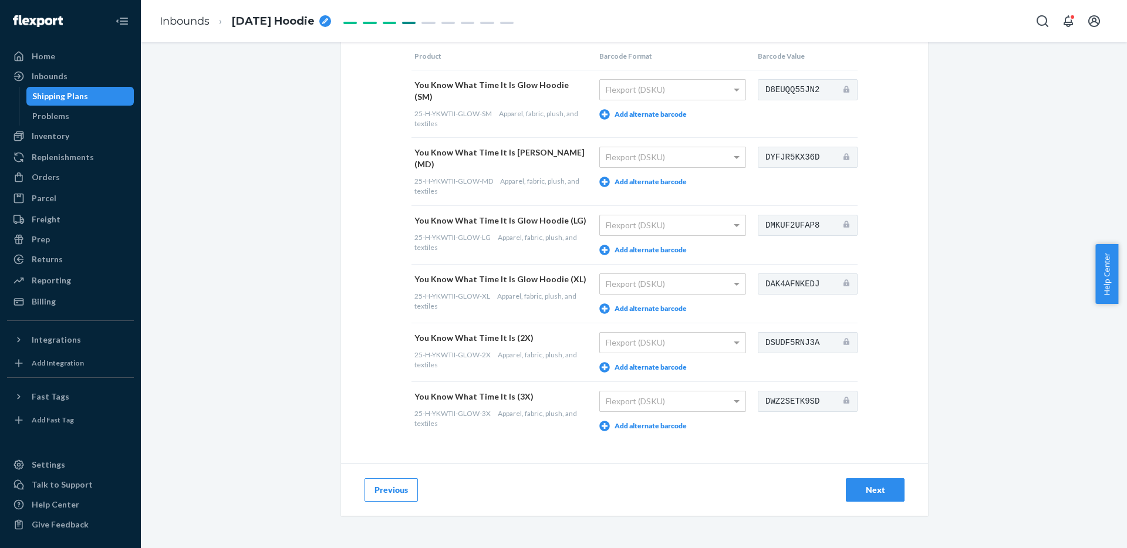
click at [881, 484] on div "Next" at bounding box center [875, 490] width 39 height 12
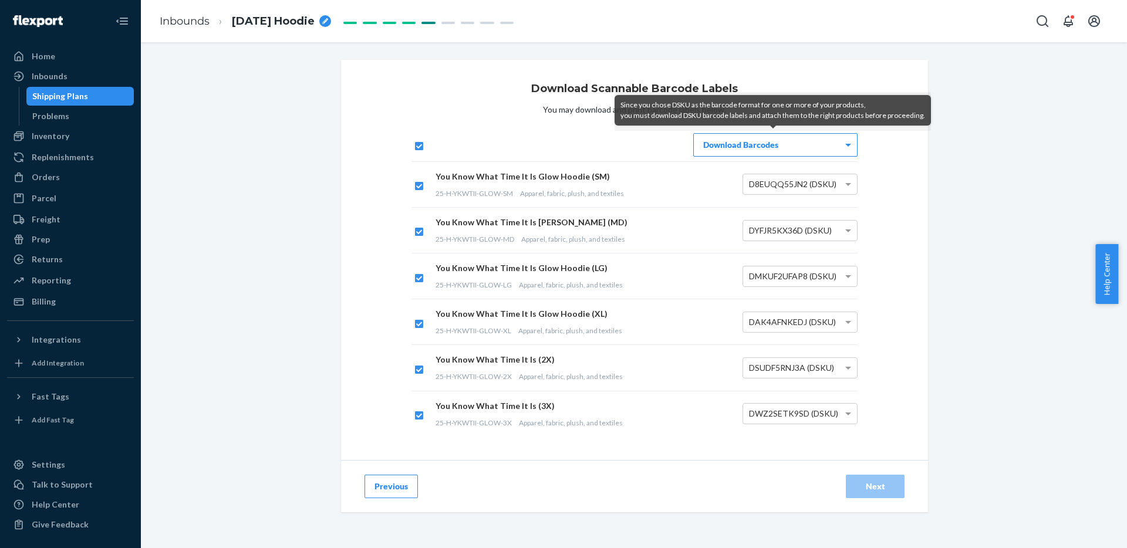
click at [734, 153] on div "Download Barcodes" at bounding box center [775, 145] width 163 height 22
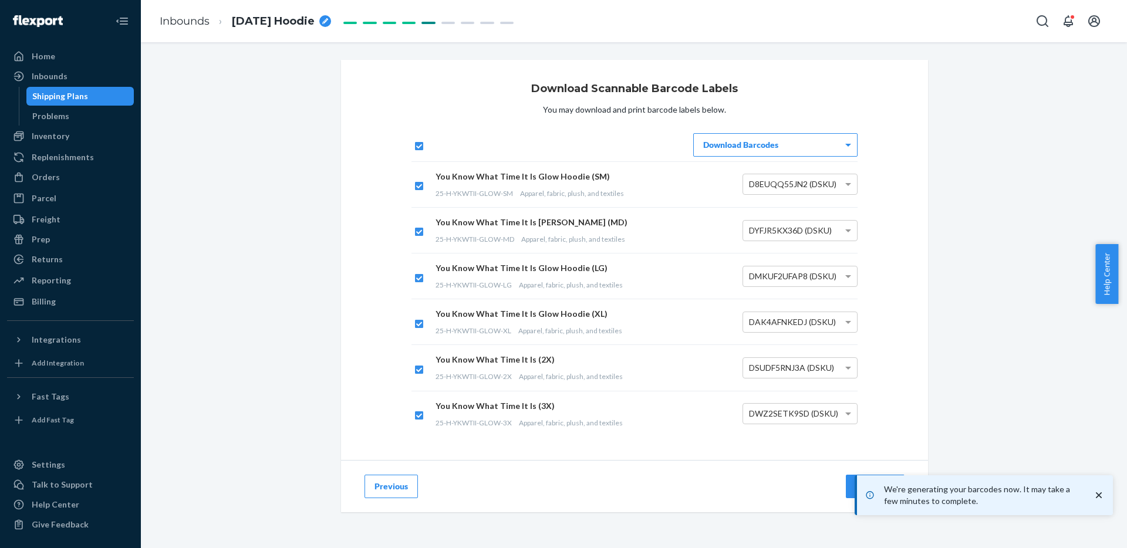
click at [946, 410] on div "Download Scannable Barcode Labels You may download and print barcode labels bel…" at bounding box center [634, 311] width 968 height 503
click at [846, 493] on button "Next" at bounding box center [875, 486] width 59 height 23
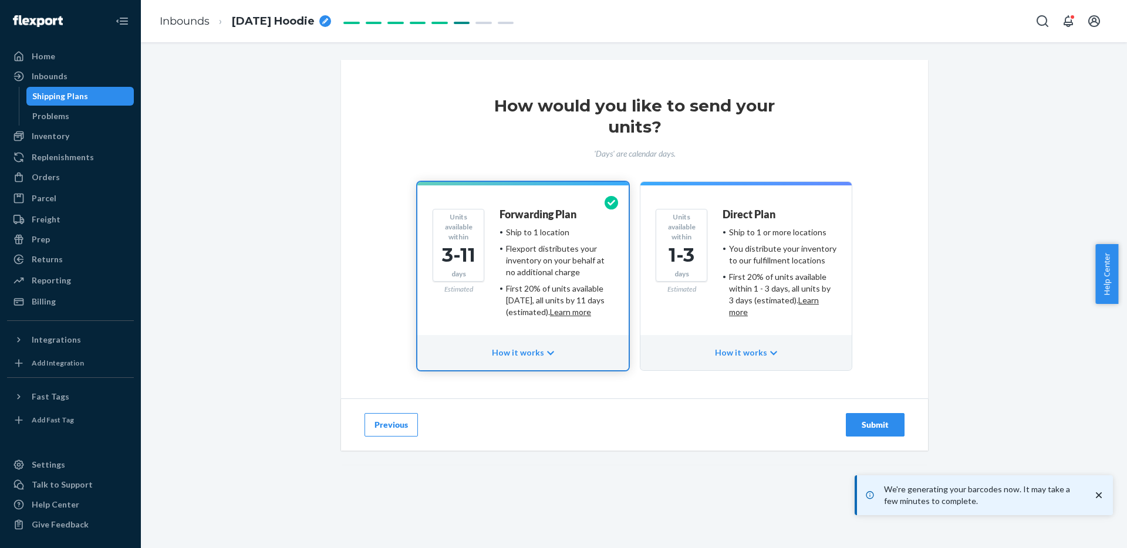
click at [858, 420] on div "Submit" at bounding box center [875, 425] width 39 height 12
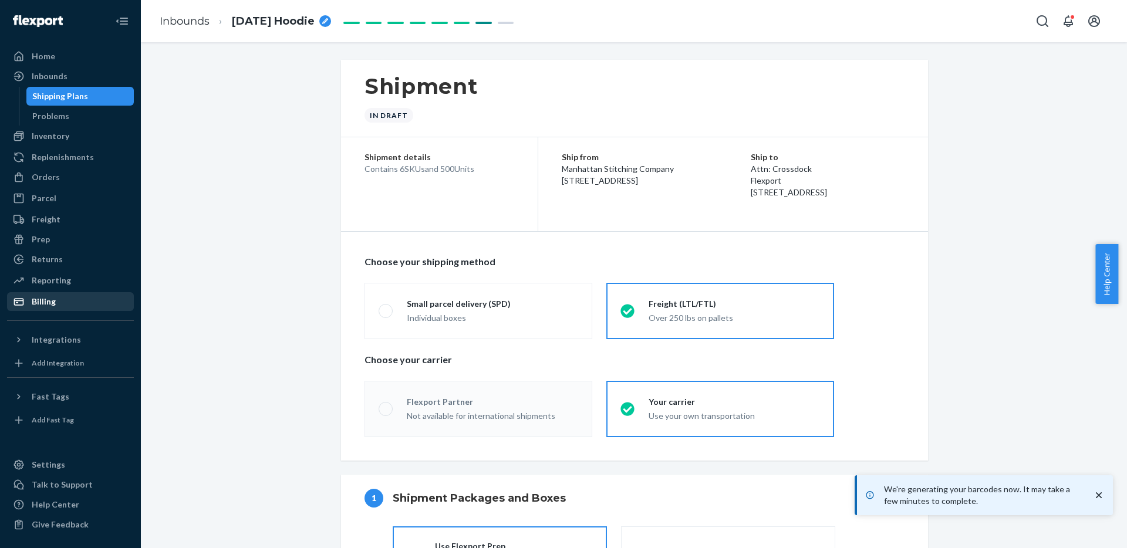
radio input "true"
radio input "false"
radio input "true"
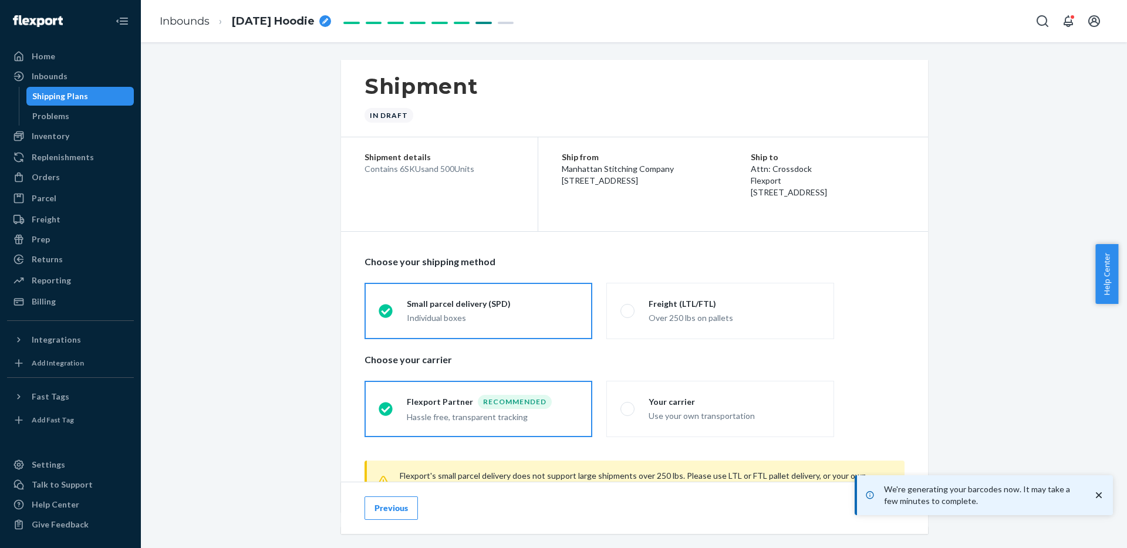
click at [721, 452] on div "Choose your shipping method Small parcel delivery (SPD) Individual boxes Freigh…" at bounding box center [634, 346] width 587 height 229
click at [721, 414] on div "Use your own transportation" at bounding box center [734, 416] width 171 height 12
click at [628, 413] on input "Your carrier Use your own transportation" at bounding box center [624, 409] width 8 height 8
radio input "true"
radio input "false"
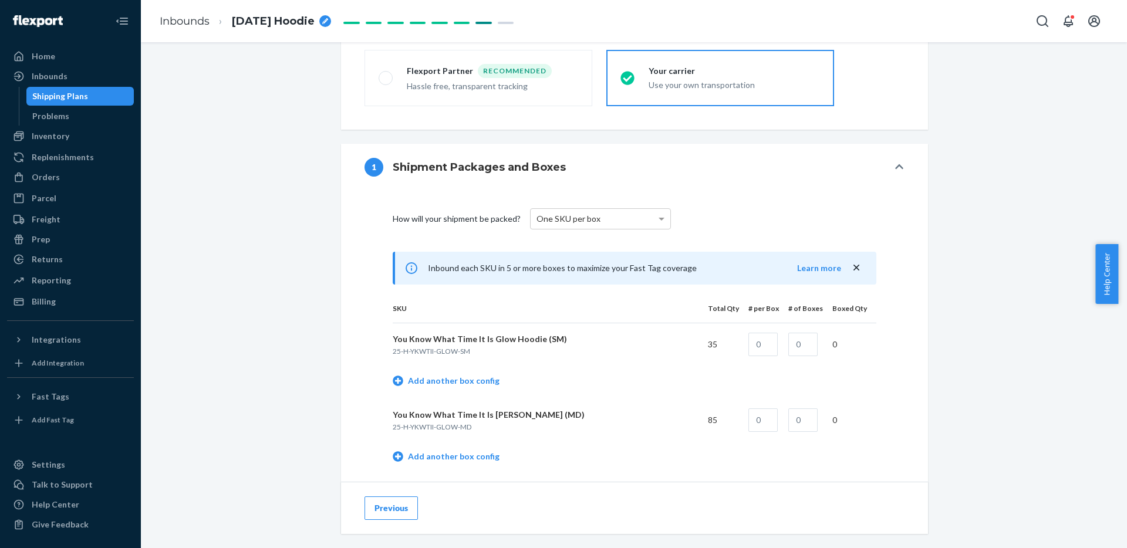
scroll to position [455, 0]
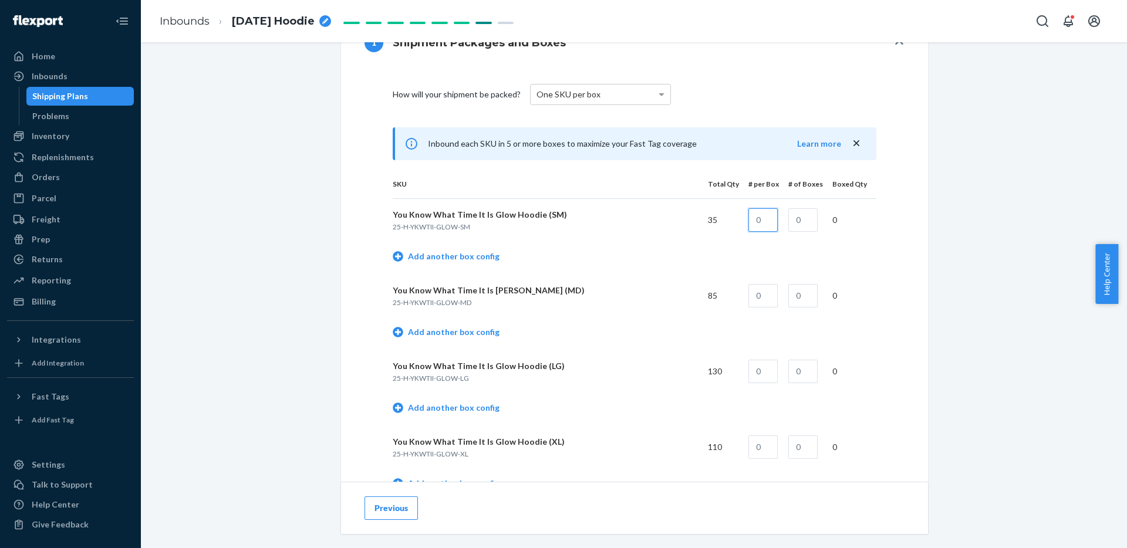
click at [773, 230] on input "text" at bounding box center [762, 219] width 29 height 23
type input "20"
type input "1"
click at [484, 264] on td "Add another box config" at bounding box center [635, 257] width 484 height 33
click at [471, 254] on link "Add another box config" at bounding box center [446, 257] width 107 height 12
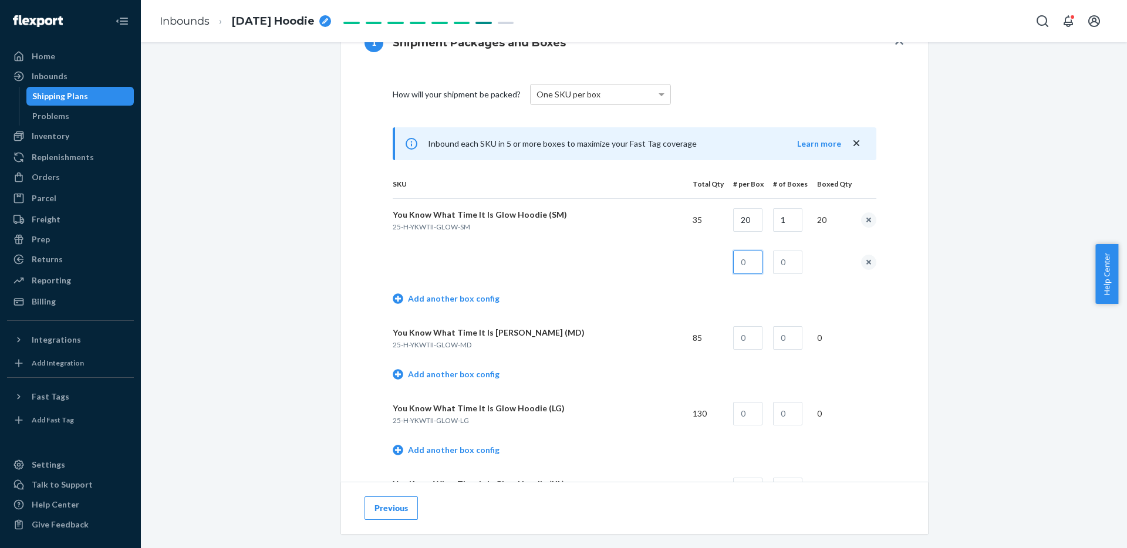
click at [749, 258] on input "text" at bounding box center [747, 262] width 29 height 23
type input "15"
type input "1"
click at [975, 264] on div "Shipment In draft Shipment details Contains 6 SKUs and 500 Units Ship from [GEO…" at bounding box center [634, 366] width 968 height 1525
click at [753, 337] on input "text" at bounding box center [747, 337] width 29 height 23
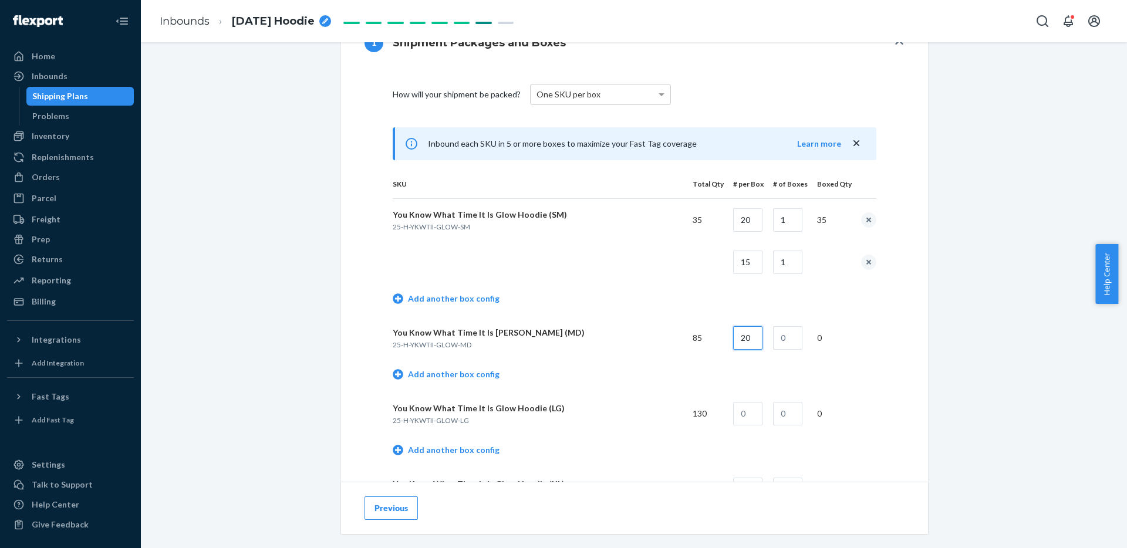
type input "20"
type input "3"
click at [452, 376] on link "Add another box config" at bounding box center [446, 375] width 107 height 12
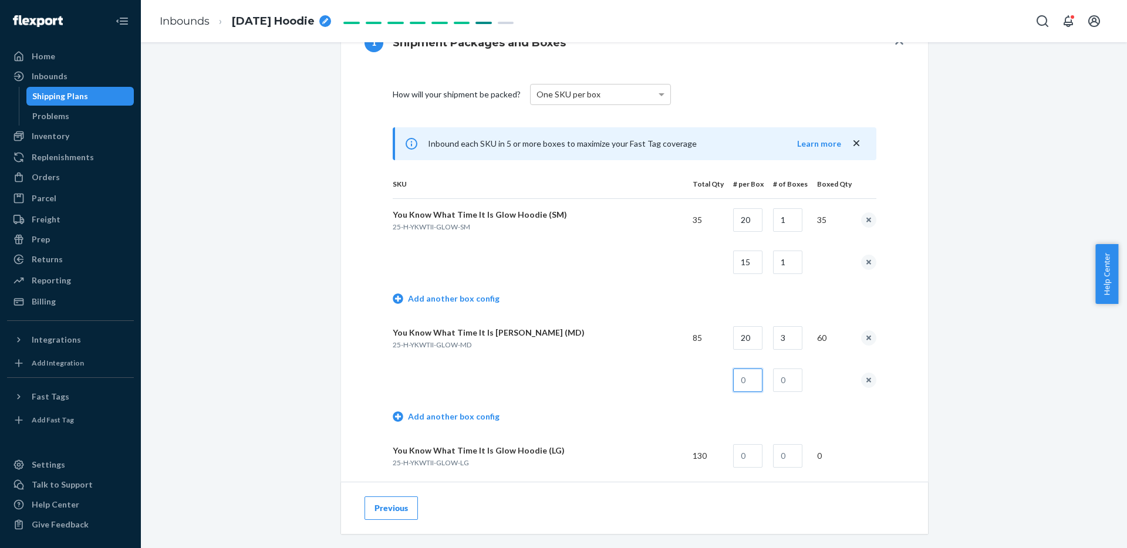
click at [744, 380] on input "text" at bounding box center [747, 380] width 29 height 23
type input "25"
type input "1"
click at [1021, 360] on div "Shipment In draft Shipment details Contains 6 SKUs and 500 Units Ship from [GEO…" at bounding box center [634, 387] width 968 height 1567
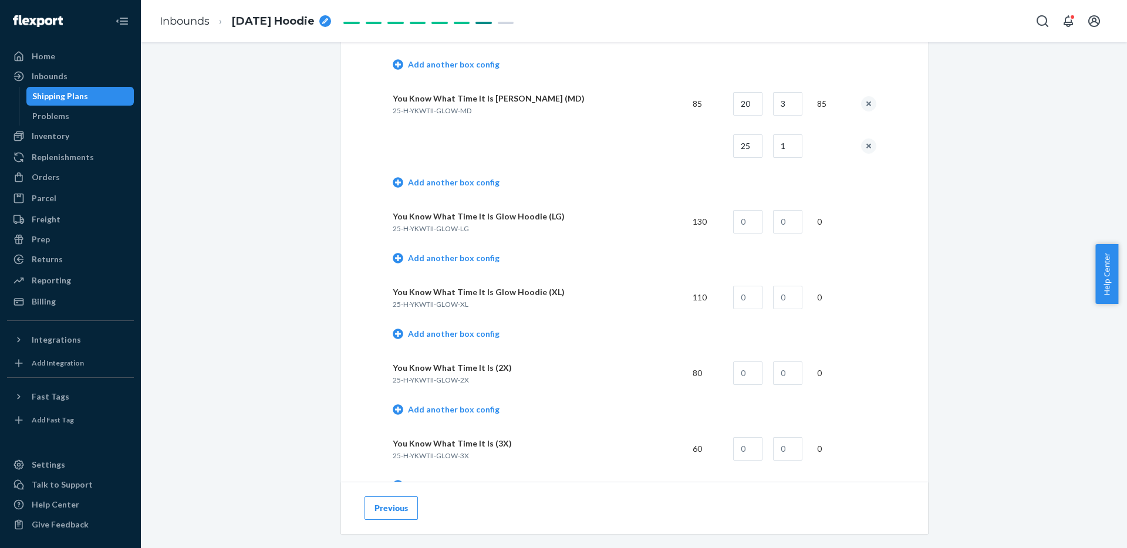
scroll to position [715, 0]
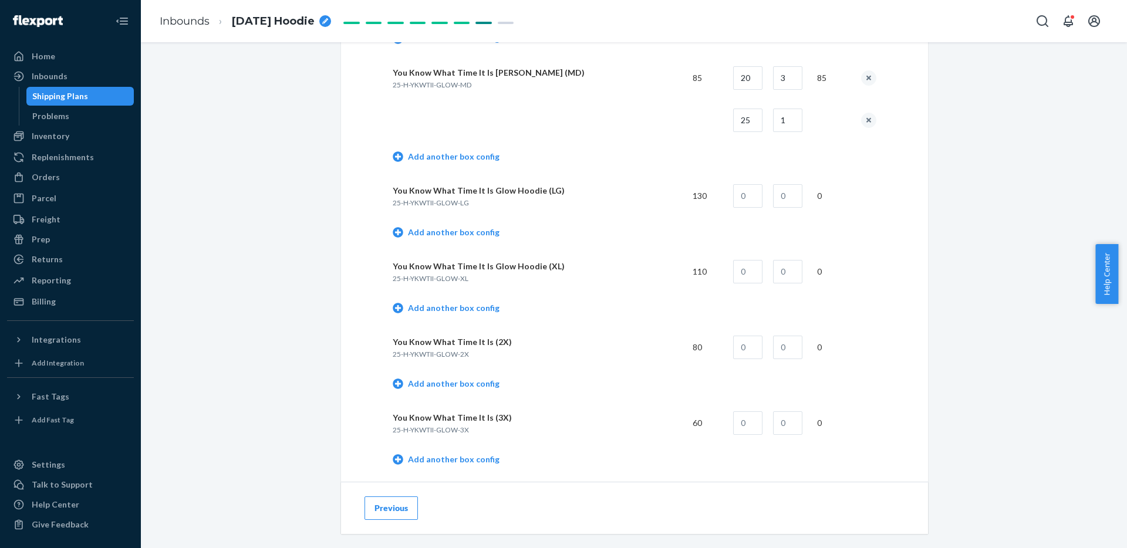
click at [757, 210] on td at bounding box center [744, 196] width 40 height 42
click at [757, 199] on input "text" at bounding box center [747, 195] width 29 height 23
type input "20"
type input "4"
click at [439, 231] on link "Add another box config" at bounding box center [446, 233] width 107 height 12
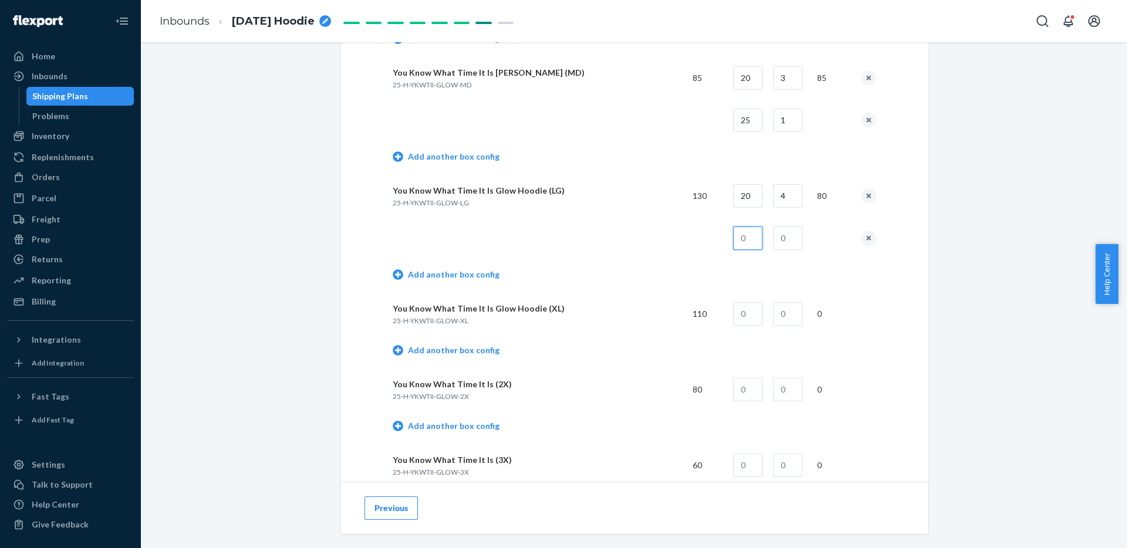
click at [755, 229] on input "text" at bounding box center [747, 238] width 29 height 23
type input "25"
type input "2"
click at [1000, 288] on div "Shipment In draft Shipment details Contains 6 SKUs and 500 Units Ship from [GEO…" at bounding box center [634, 148] width 968 height 1609
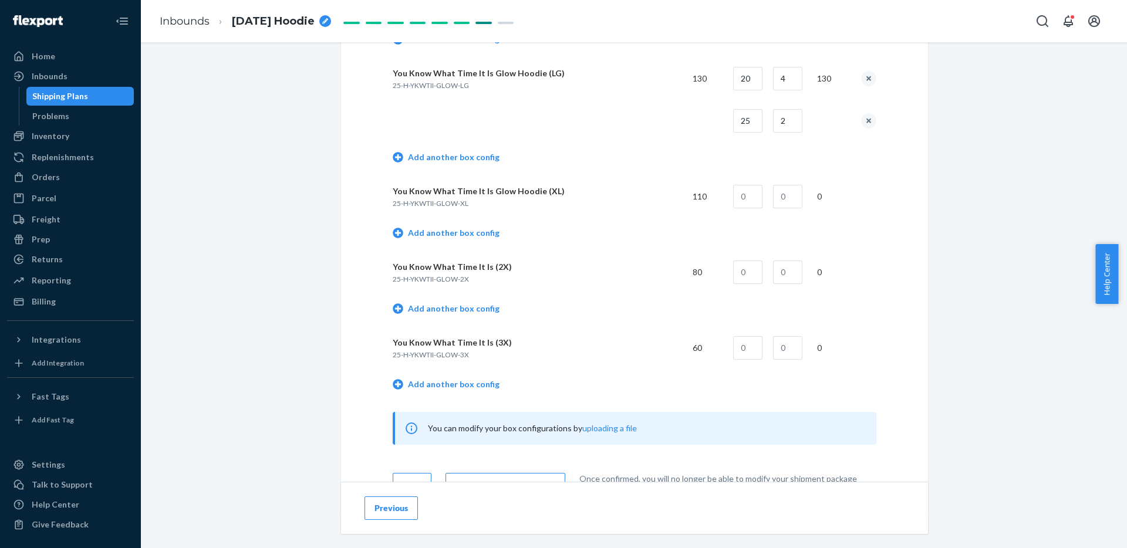
scroll to position [807, 0]
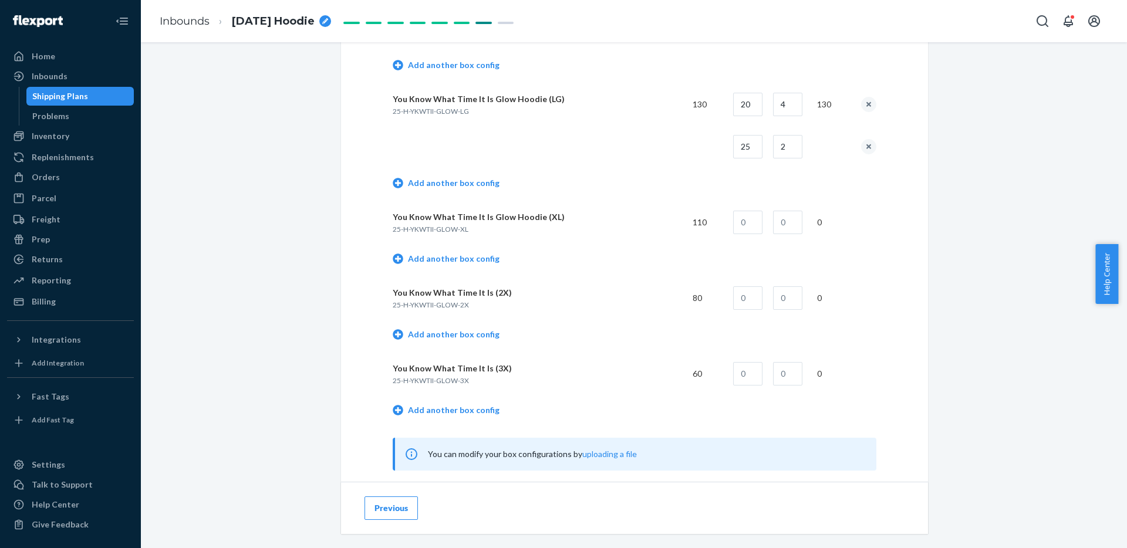
drag, startPoint x: 998, startPoint y: 267, endPoint x: 777, endPoint y: 0, distance: 346.4
click at [0, 0] on div "Home Inbounds Shipping Plans Problems Inventory Products Replenishments Orders …" at bounding box center [563, 274] width 1127 height 548
click at [748, 226] on input "text" at bounding box center [747, 222] width 29 height 23
type input "20"
type input "3"
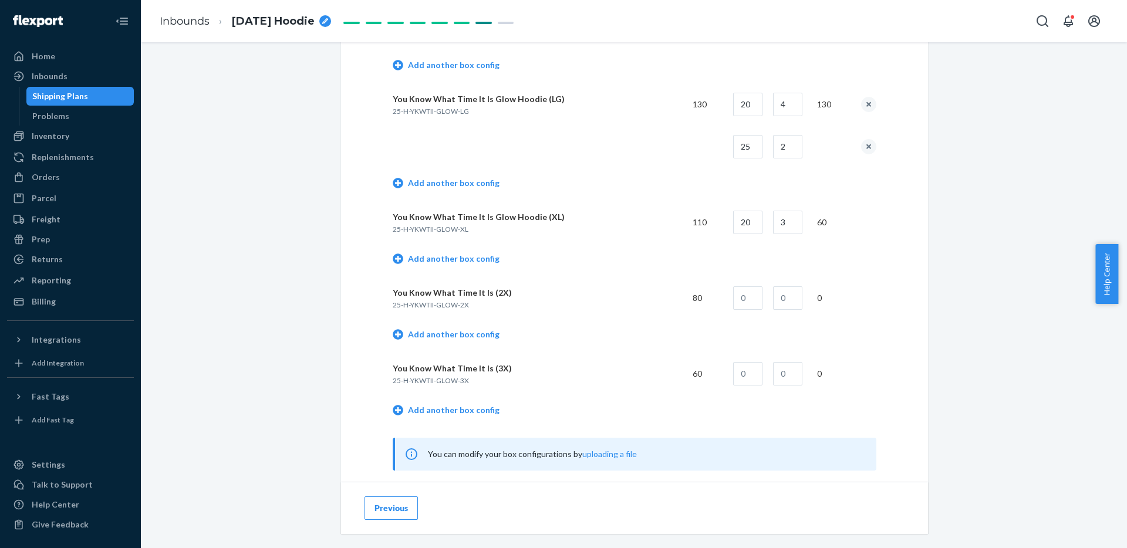
click at [472, 267] on td "Add another box config" at bounding box center [635, 260] width 484 height 33
click at [472, 262] on link "Add another box config" at bounding box center [446, 259] width 107 height 12
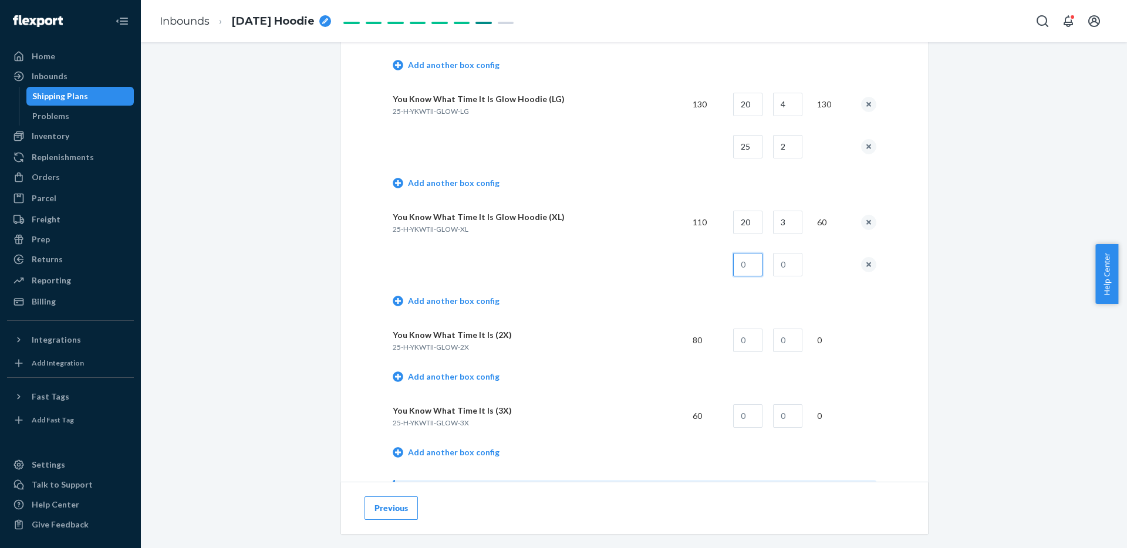
click at [758, 261] on input "text" at bounding box center [747, 264] width 29 height 23
type input "25"
type input "2"
click at [858, 320] on table "SKU Total Qty # per Box # of Boxes Boxed Qty Remove configuration You Know What…" at bounding box center [635, 144] width 484 height 653
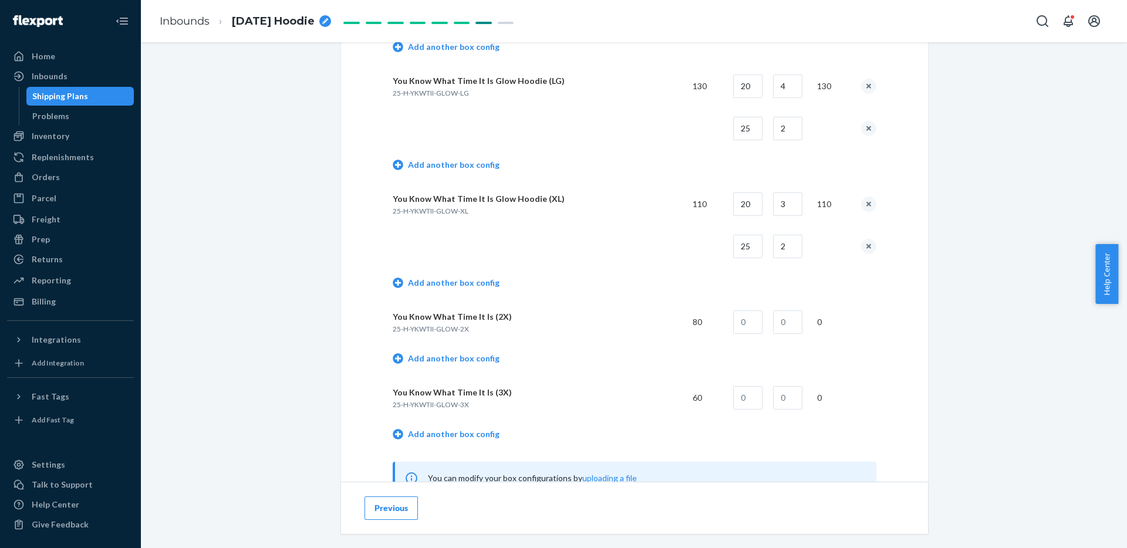
scroll to position [826, 0]
click at [767, 325] on td at bounding box center [786, 321] width 44 height 42
click at [761, 325] on input "text" at bounding box center [747, 321] width 29 height 23
type input "20"
type input "4"
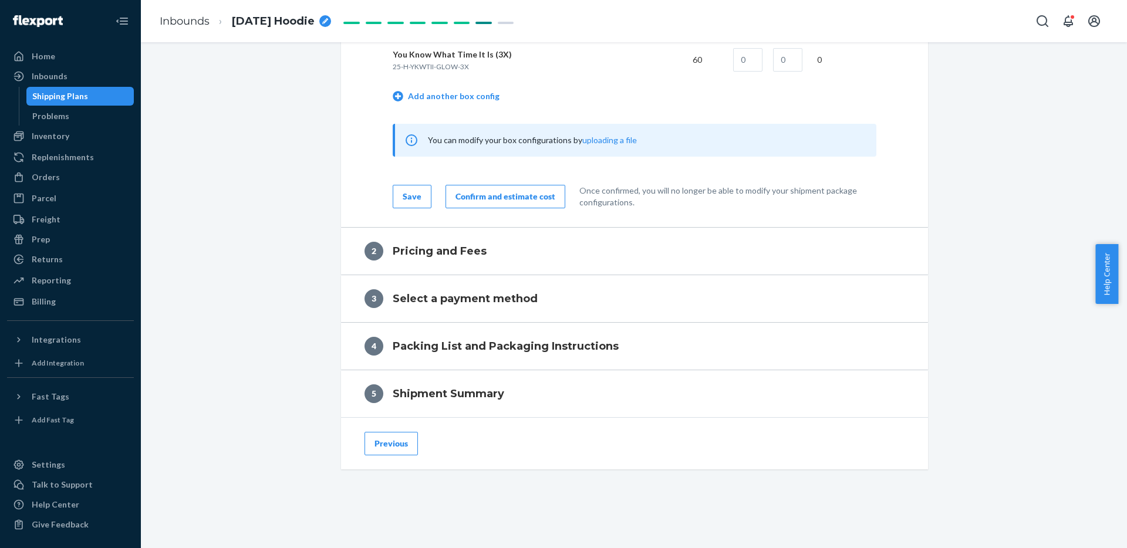
scroll to position [1043, 0]
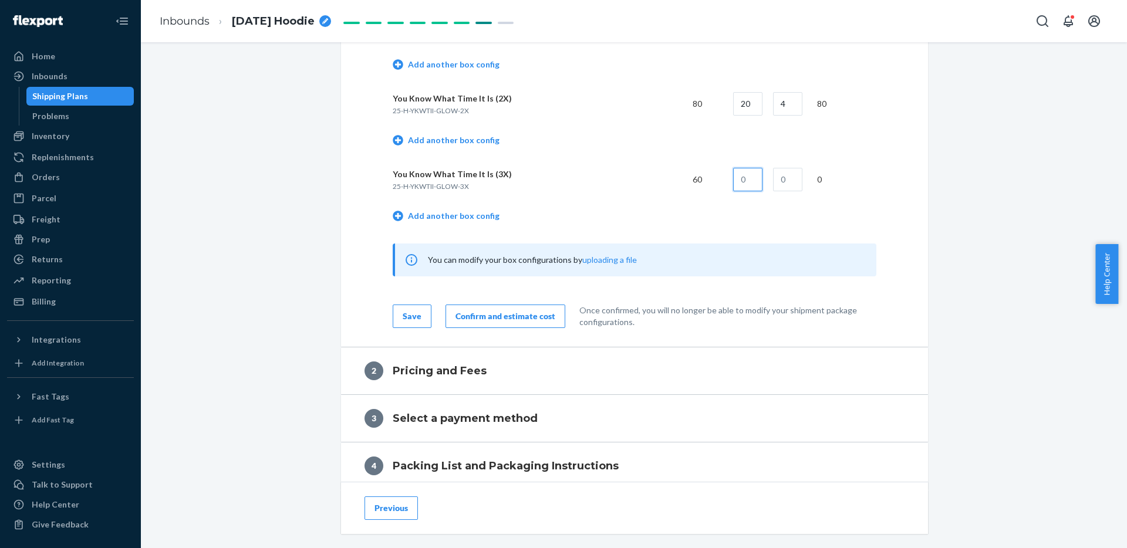
click at [755, 172] on input "text" at bounding box center [747, 179] width 29 height 23
type input "20"
type input "3"
click at [508, 322] on button "Confirm and estimate cost" at bounding box center [505, 316] width 120 height 23
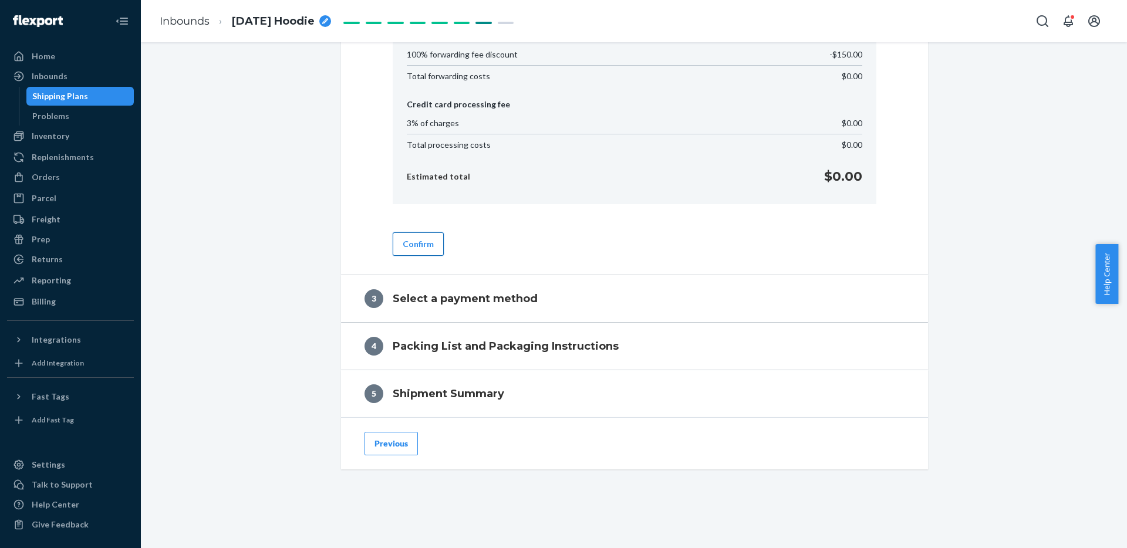
click at [429, 251] on button "Confirm" at bounding box center [418, 243] width 51 height 23
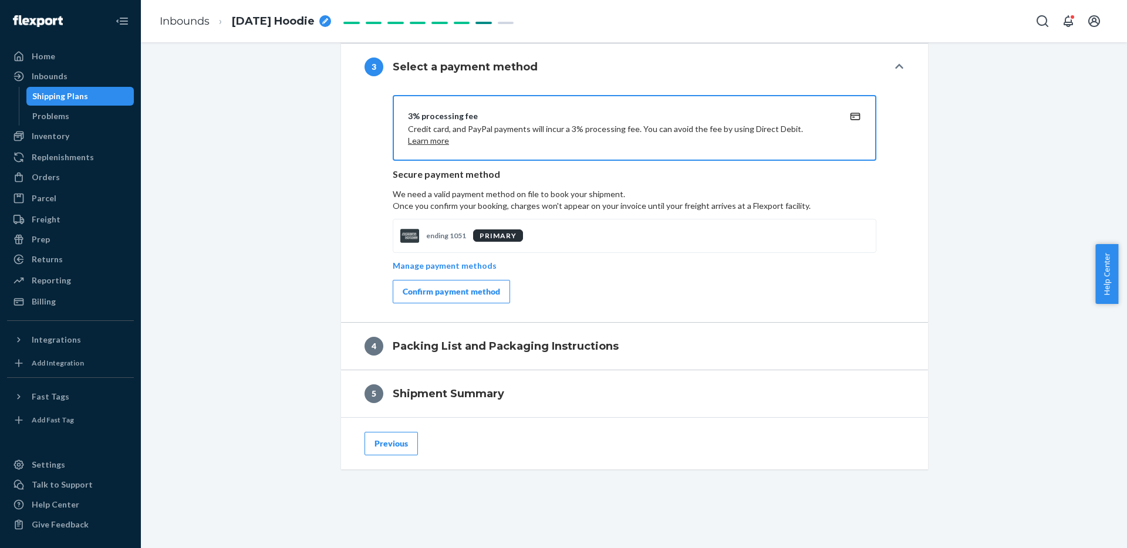
click at [435, 301] on button "Confirm payment method" at bounding box center [451, 291] width 117 height 23
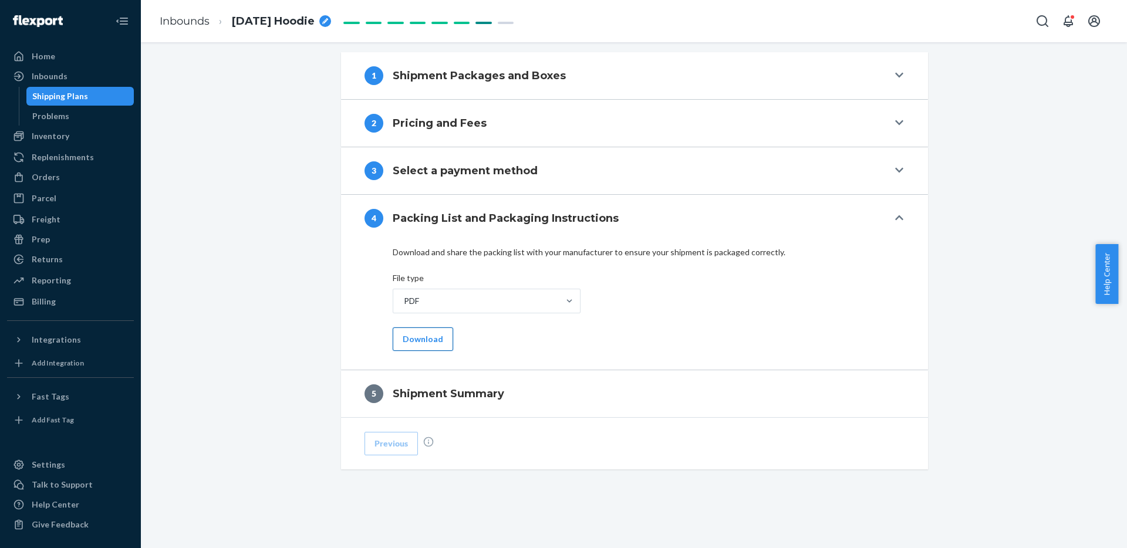
click at [411, 345] on button "Download" at bounding box center [423, 338] width 60 height 23
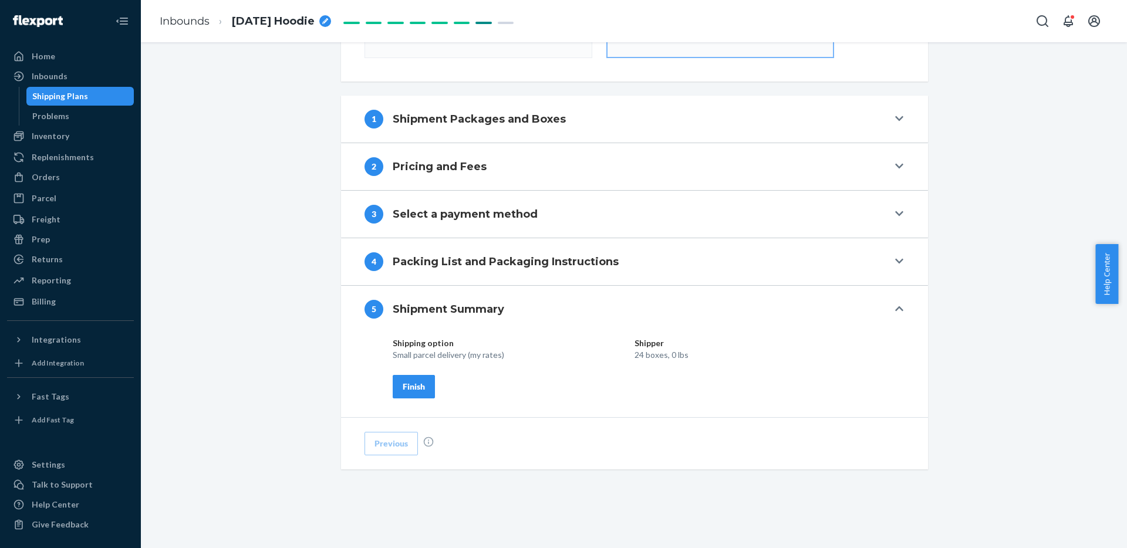
scroll to position [379, 0]
click at [417, 396] on button "Finish" at bounding box center [414, 386] width 42 height 23
click at [950, 392] on div "Shipment In draft Shipment details Contains 6 SKUs and 500 Units Ship from [GEO…" at bounding box center [634, 114] width 968 height 867
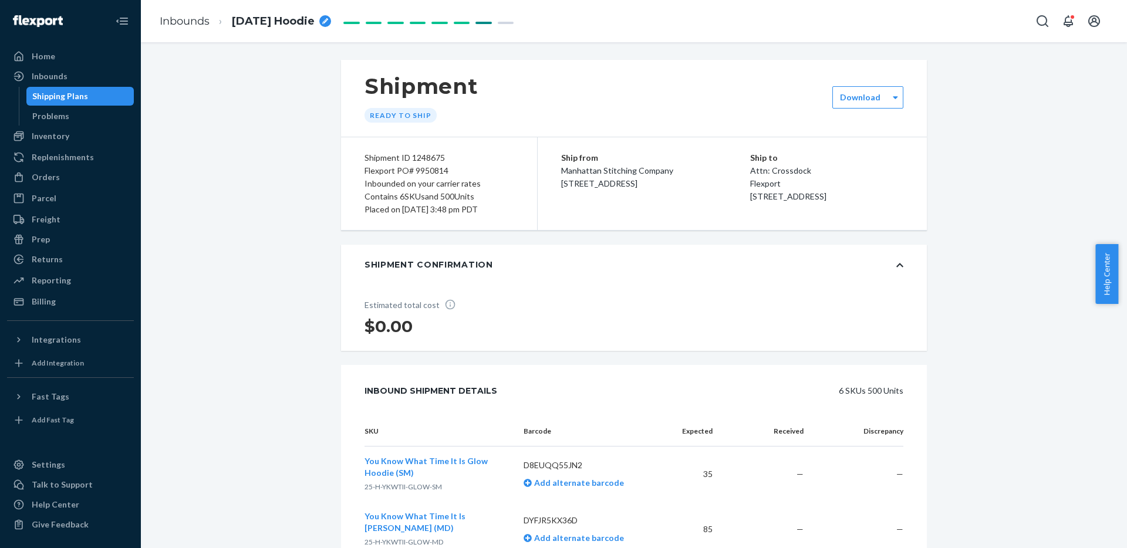
click at [877, 107] on div "Download" at bounding box center [867, 97] width 71 height 22
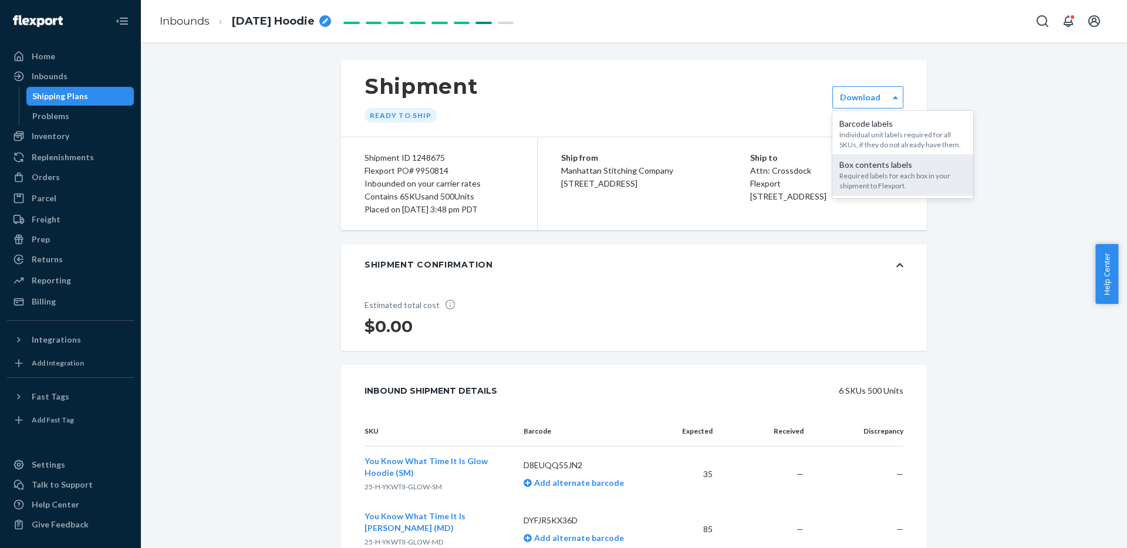
click at [881, 180] on div "Required labels for each box in your shipment to Flexport." at bounding box center [902, 181] width 127 height 20
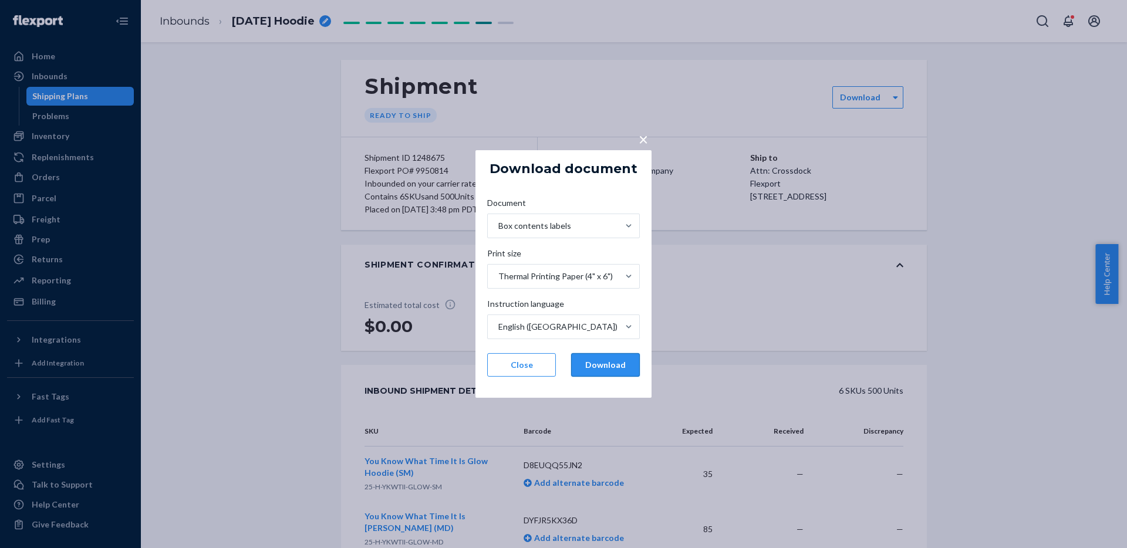
click at [609, 369] on button "Download" at bounding box center [605, 364] width 69 height 23
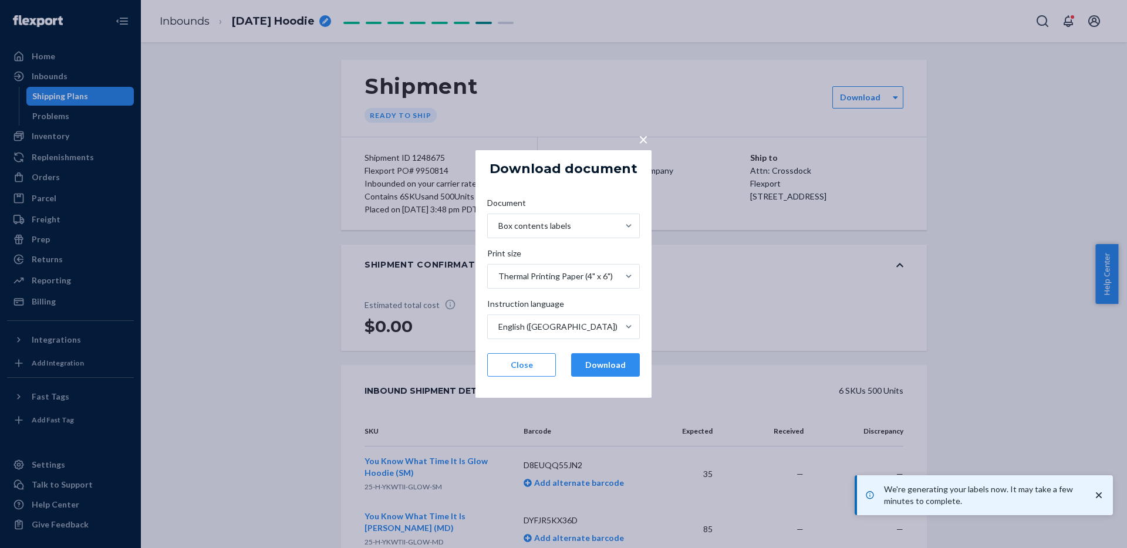
click at [951, 192] on div "× Download document Document Box contents labels Print size Thermal Printing Pa…" at bounding box center [563, 274] width 1127 height 548
